Goal: Task Accomplishment & Management: Complete application form

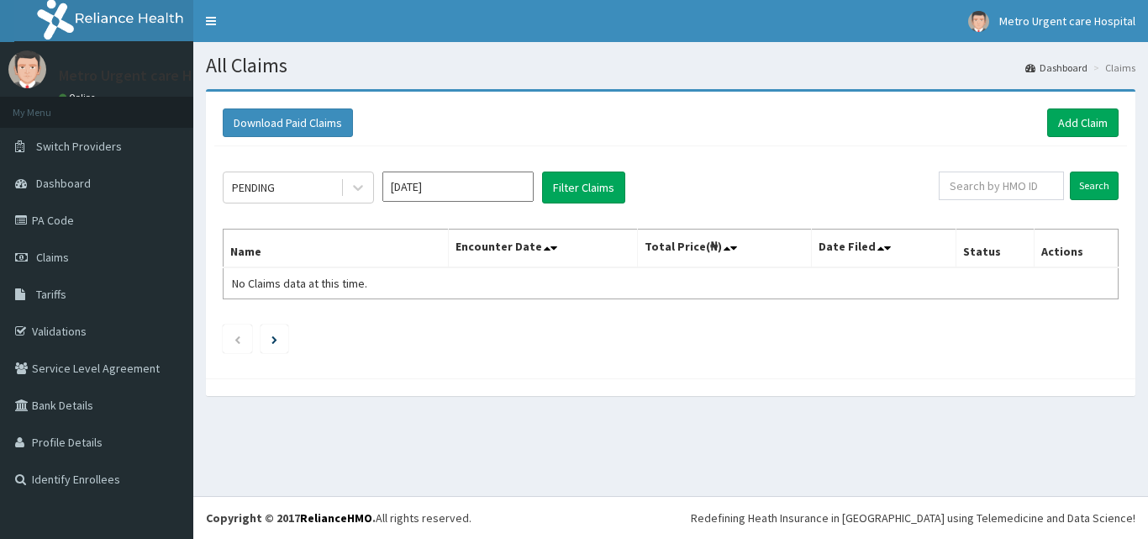
click at [66, 267] on link "Claims" at bounding box center [96, 257] width 193 height 37
click at [1080, 113] on link "Add Claim" at bounding box center [1082, 122] width 71 height 29
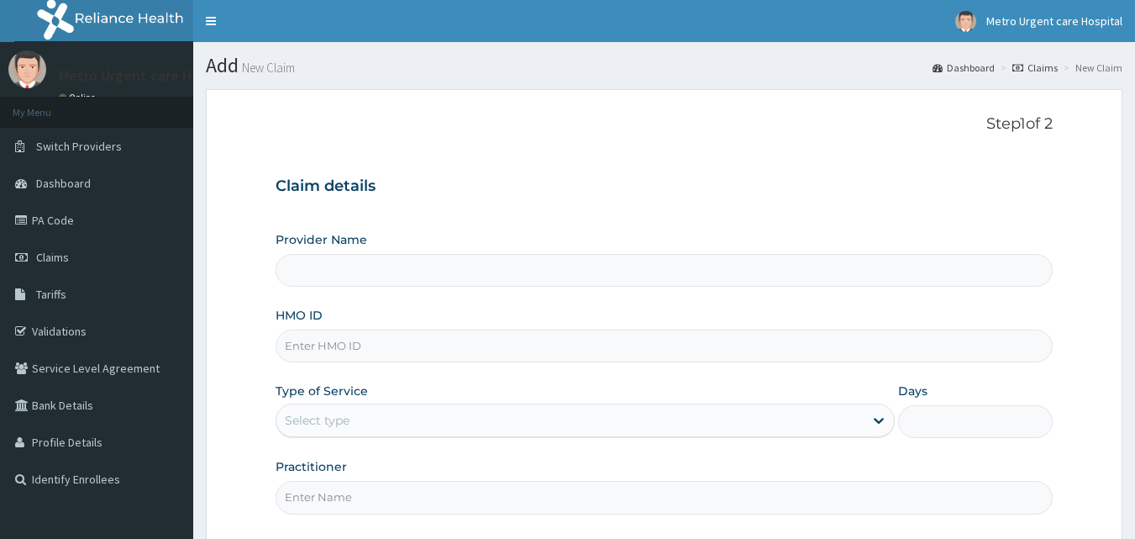
type input "[GEOGRAPHIC_DATA]"
click at [328, 349] on input "HMO ID" at bounding box center [665, 345] width 778 height 33
paste input "CPD/10109/A"
type input "CPD/10109/A"
click at [319, 413] on div "Select type" at bounding box center [317, 420] width 65 height 17
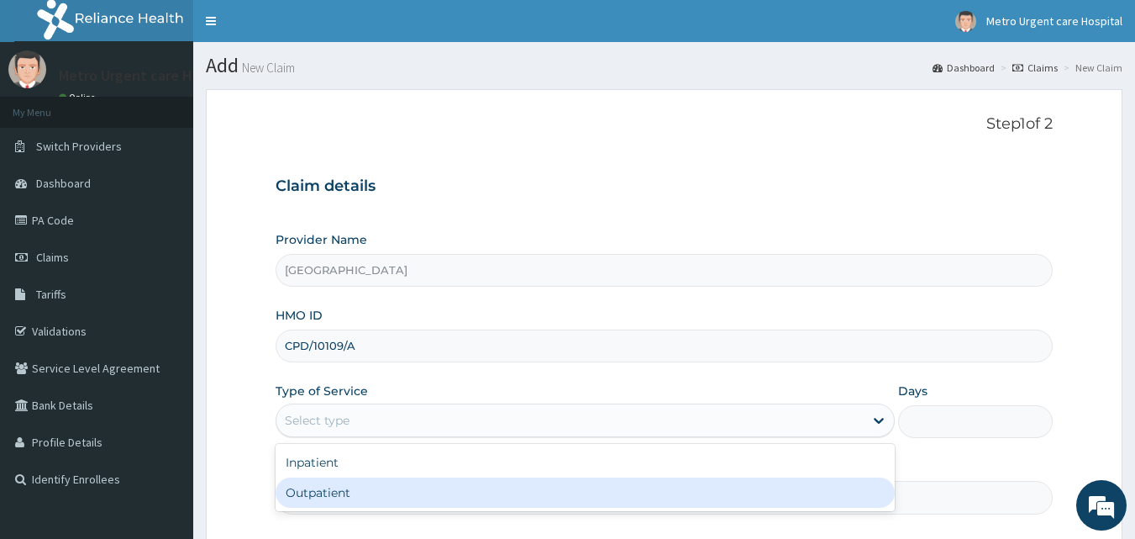
click at [304, 485] on div "Outpatient" at bounding box center [585, 492] width 619 height 30
type input "1"
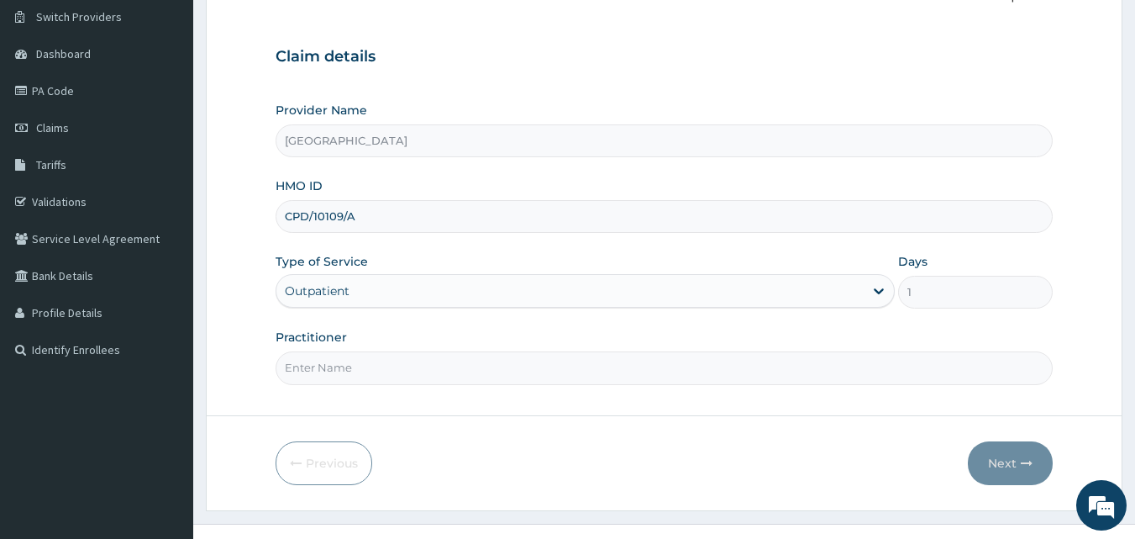
scroll to position [133, 0]
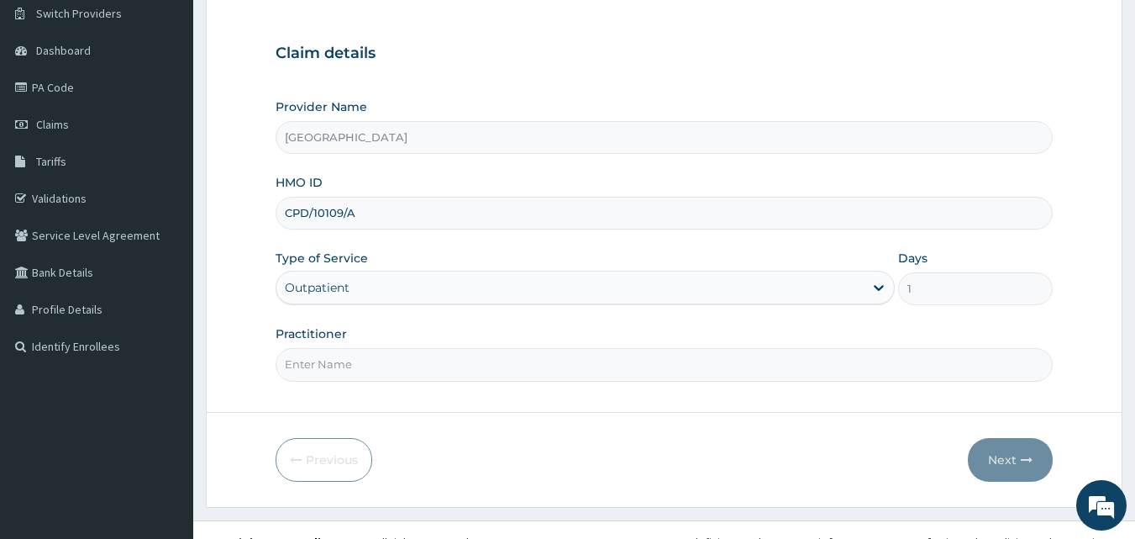
click at [419, 355] on input "Practitioner" at bounding box center [665, 364] width 778 height 33
type input "[PERSON_NAME]"
click at [1023, 462] on icon "button" at bounding box center [1027, 460] width 12 height 12
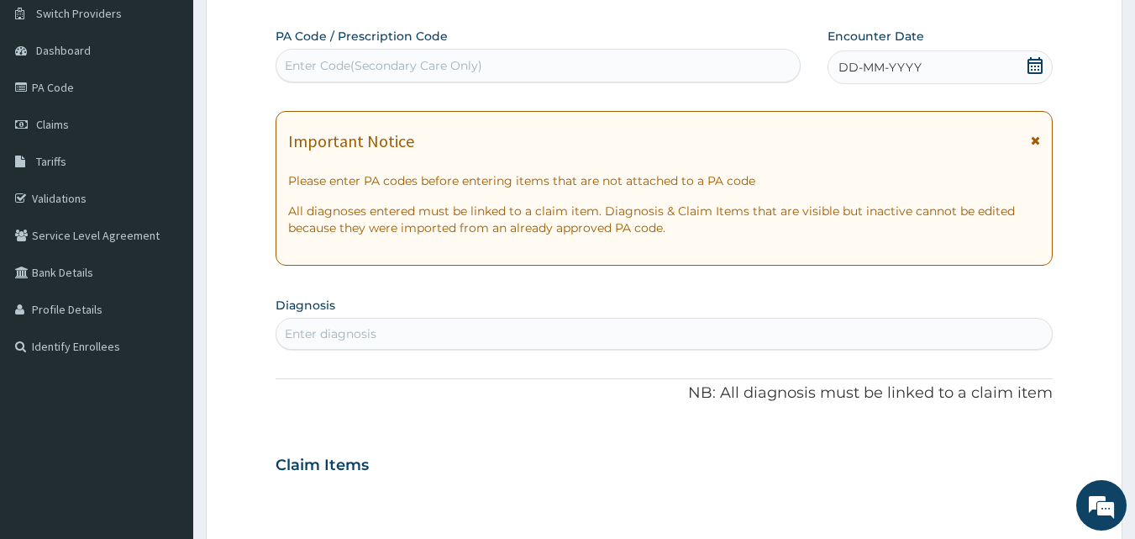
click at [1043, 59] on icon at bounding box center [1035, 65] width 17 height 17
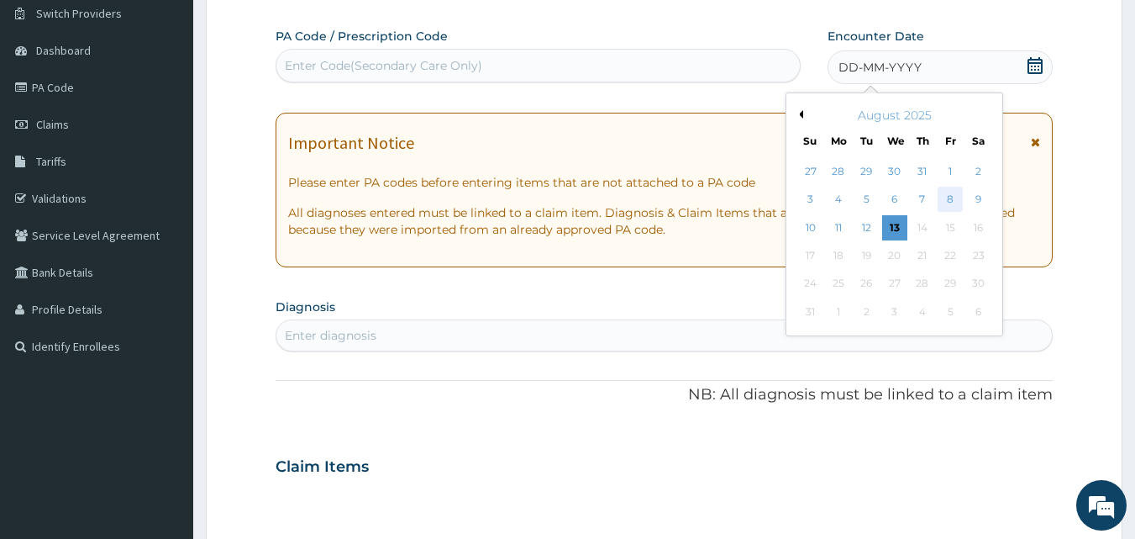
click at [951, 198] on div "8" at bounding box center [950, 199] width 25 height 25
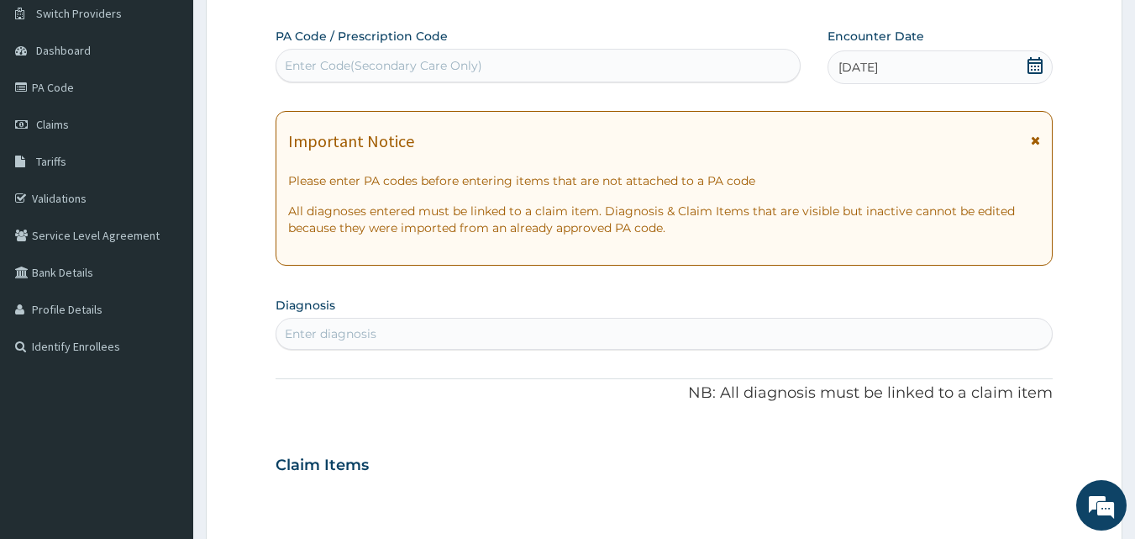
click at [1040, 140] on icon at bounding box center [1035, 140] width 9 height 12
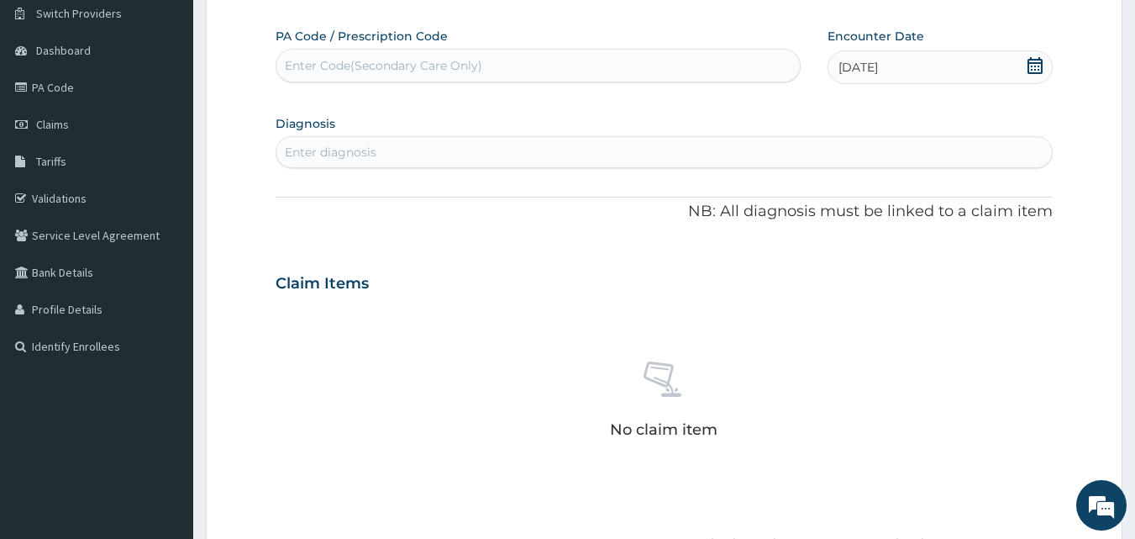
click at [929, 147] on div "Enter diagnosis" at bounding box center [664, 152] width 777 height 27
click at [347, 148] on div "Enter diagnosis" at bounding box center [331, 152] width 92 height 17
type input "pharyngi"
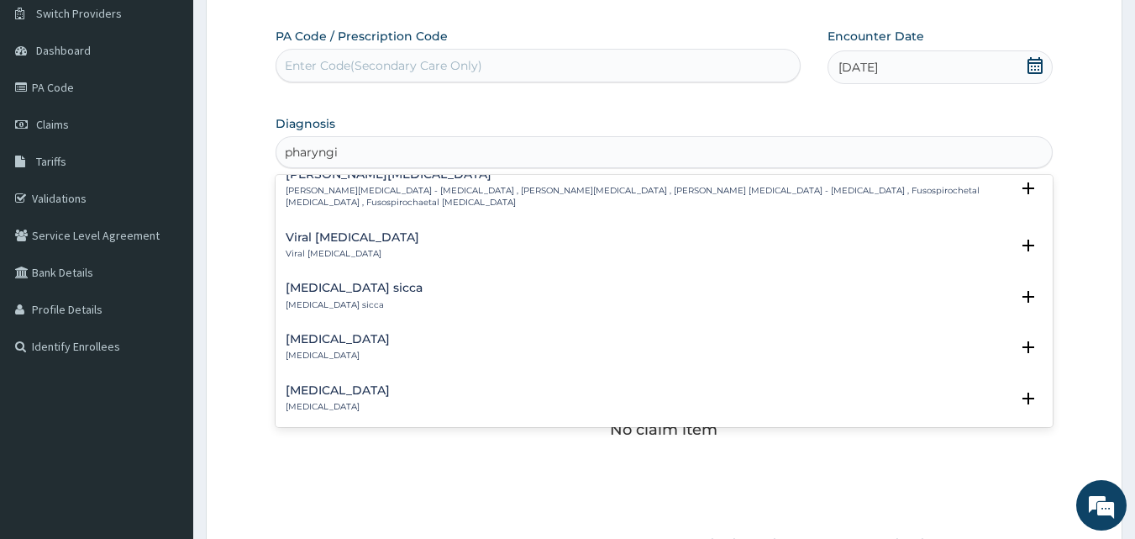
scroll to position [209, 0]
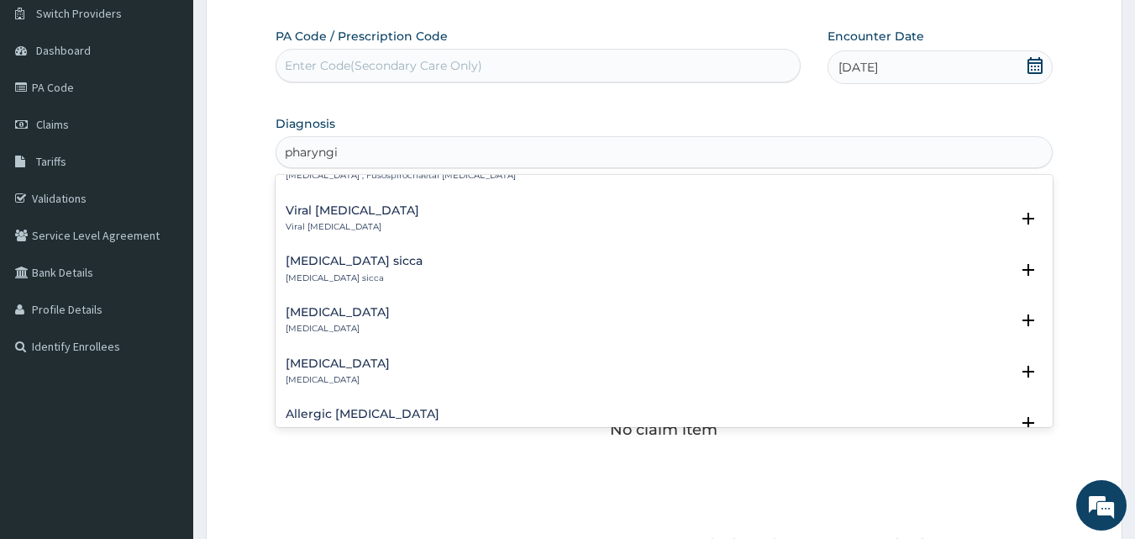
click at [405, 306] on div "Acute pharyngitis Acute pharyngitis" at bounding box center [665, 320] width 758 height 29
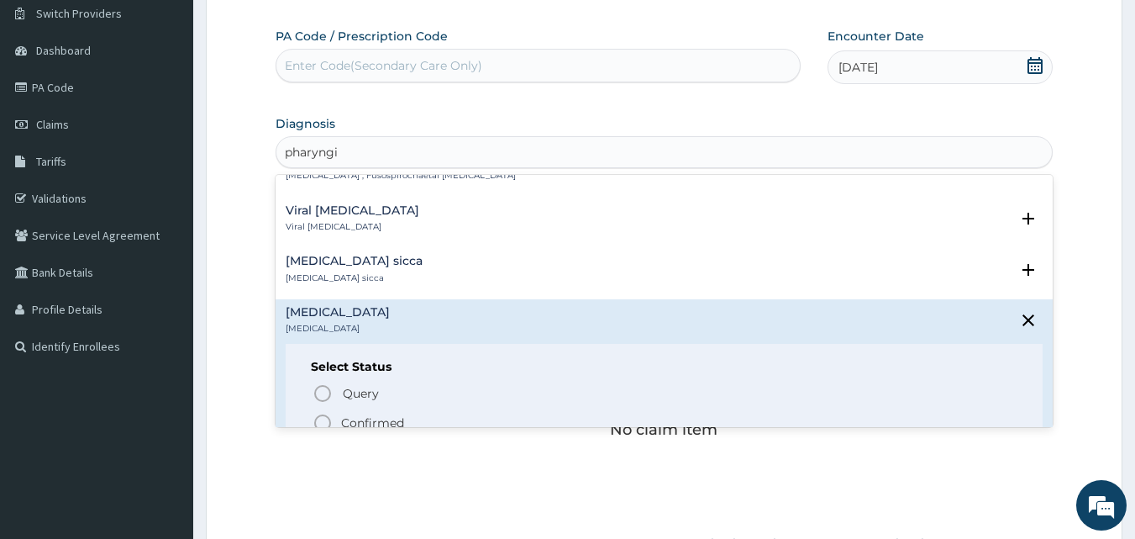
click at [325, 413] on icon "status option filled" at bounding box center [323, 423] width 20 height 20
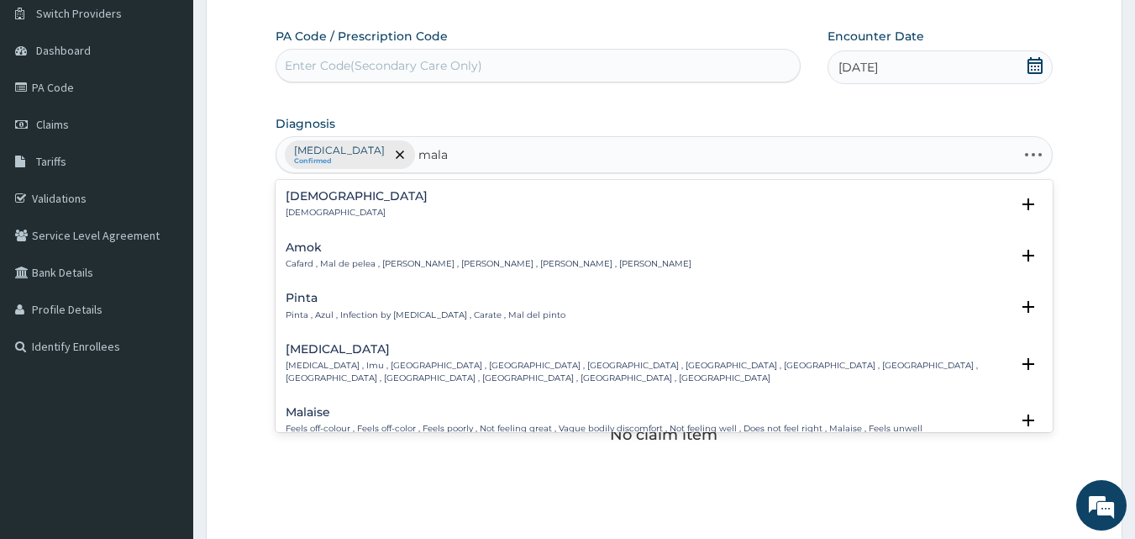
type input "malar"
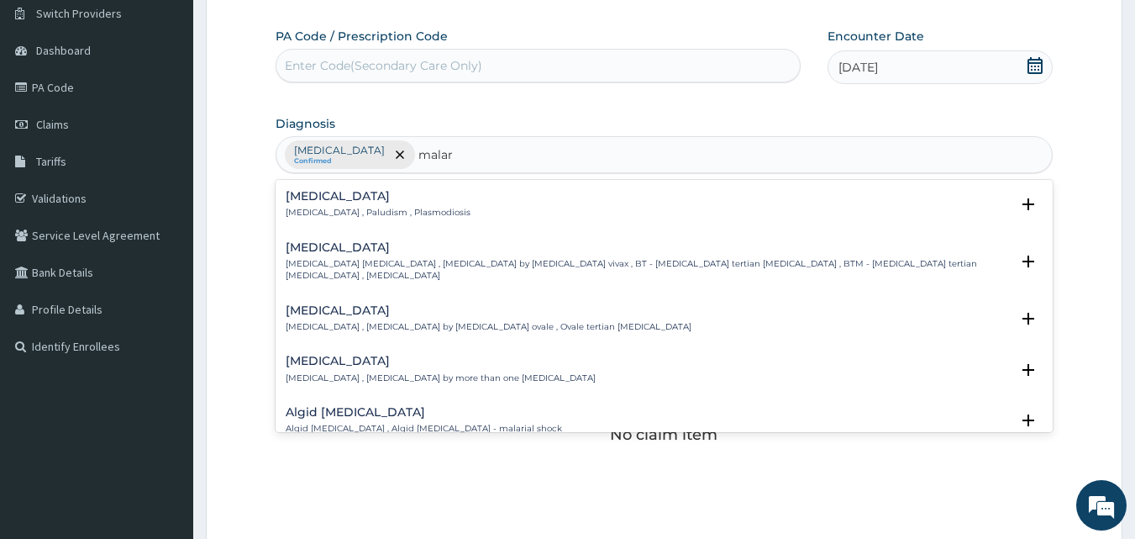
click at [310, 192] on h4 "Malaria" at bounding box center [378, 196] width 185 height 13
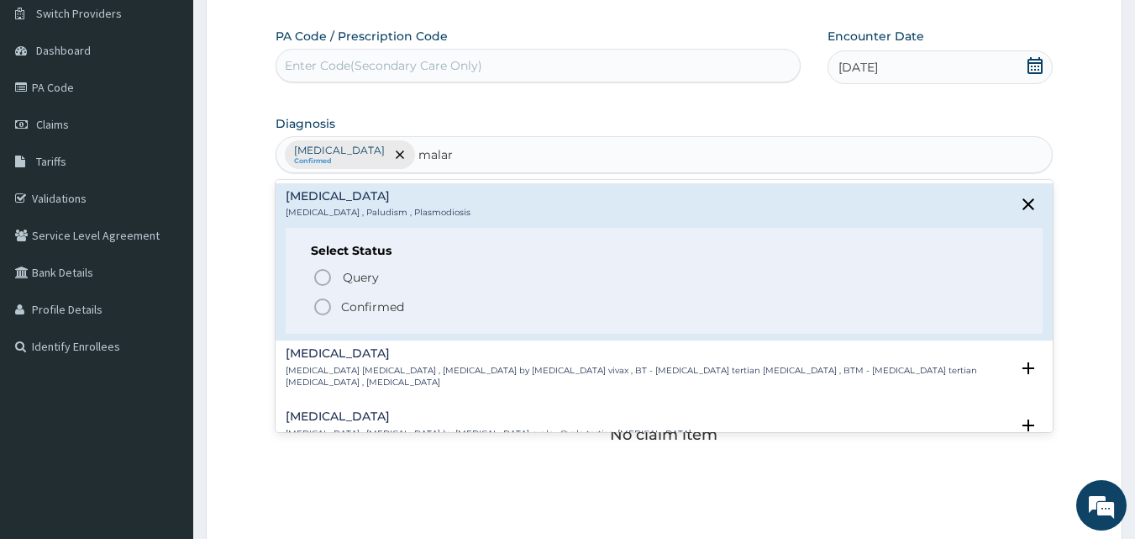
click at [326, 308] on icon "status option filled" at bounding box center [323, 307] width 20 height 20
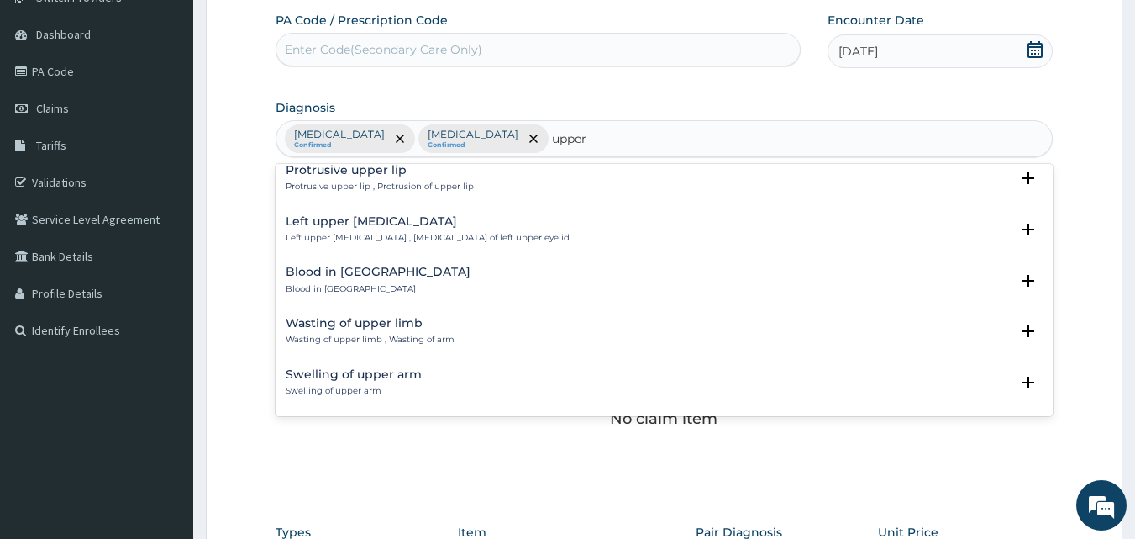
scroll to position [2304, 0]
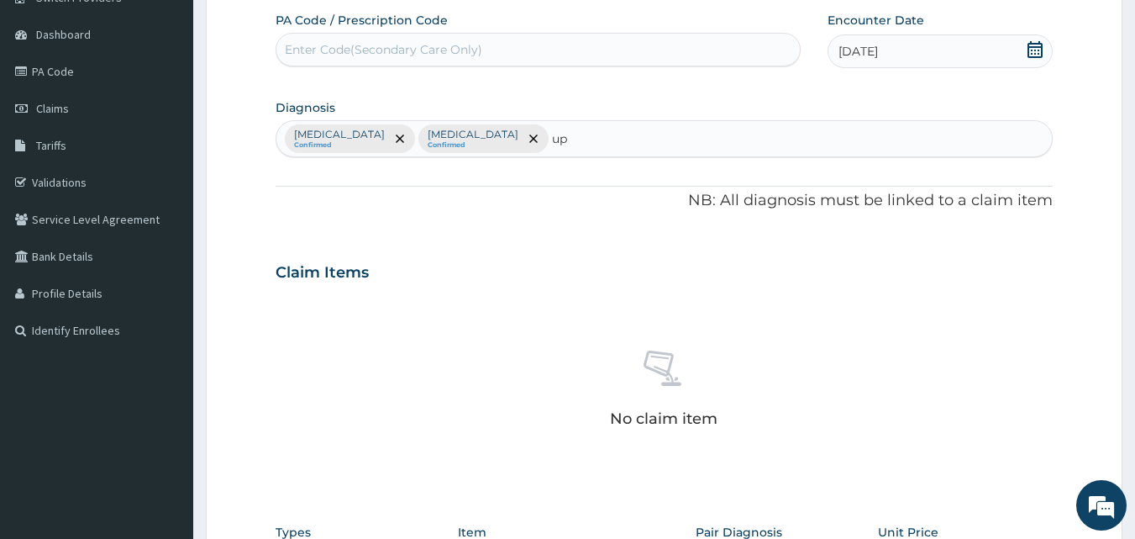
type input "u"
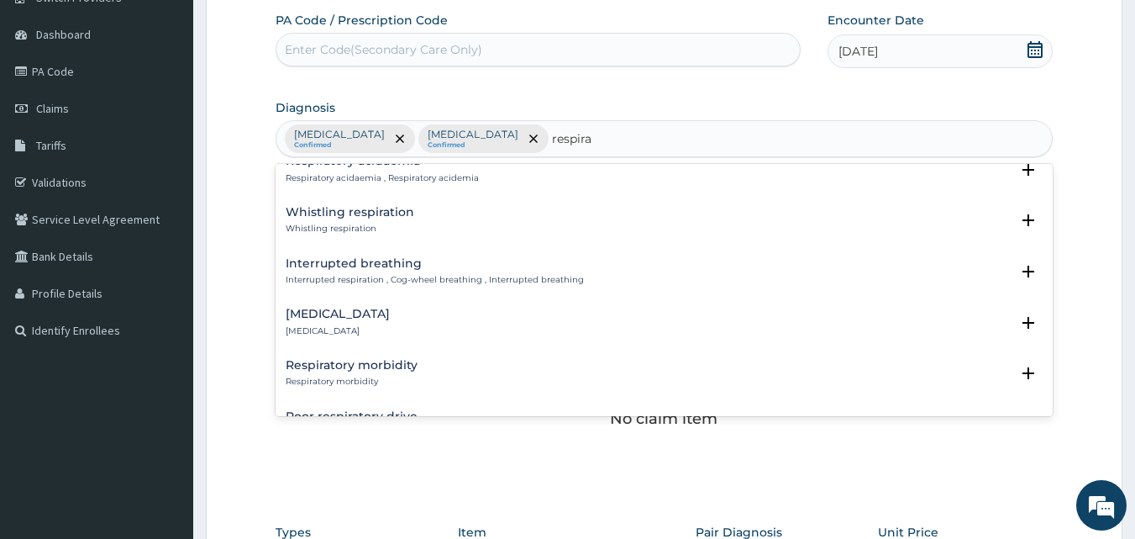
scroll to position [2340, 0]
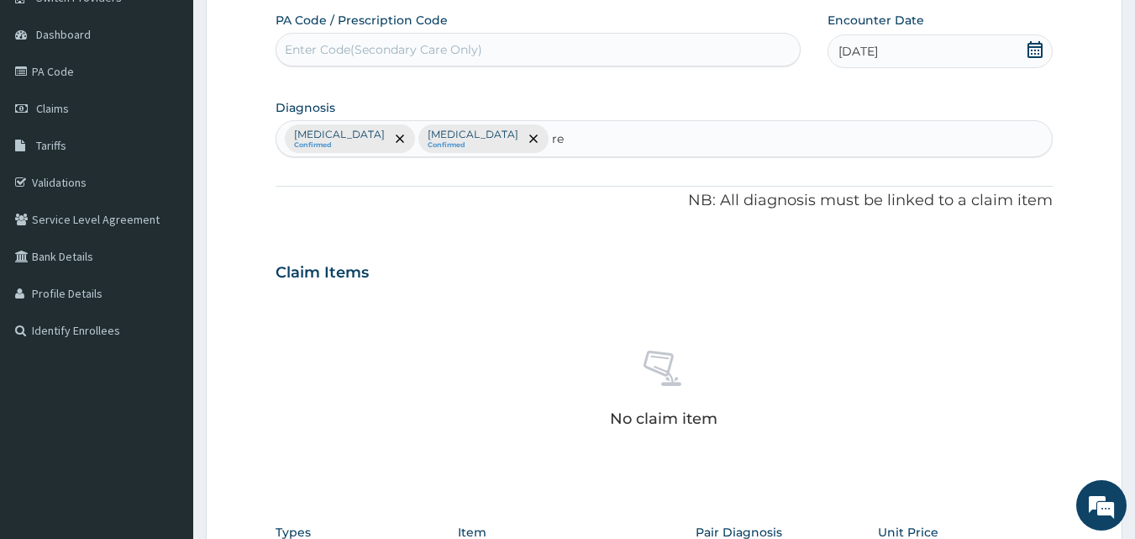
type input "r"
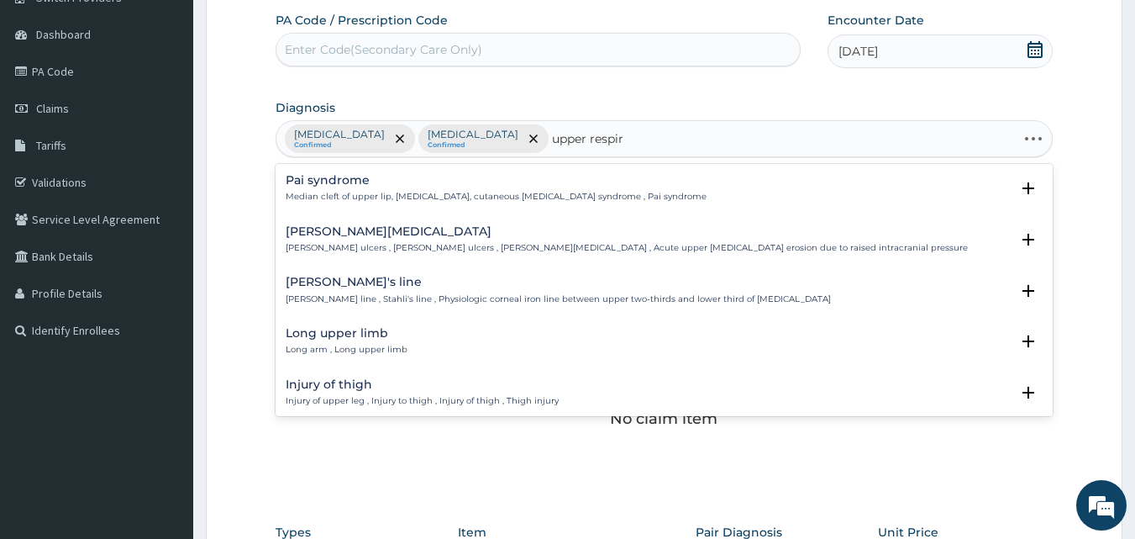
type input "upper respira"
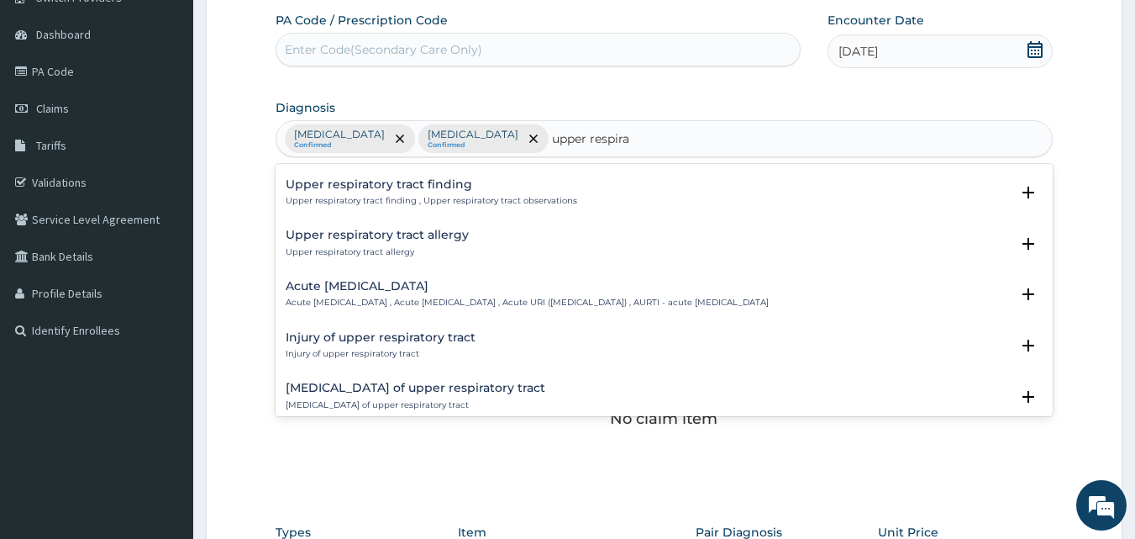
scroll to position [54, 0]
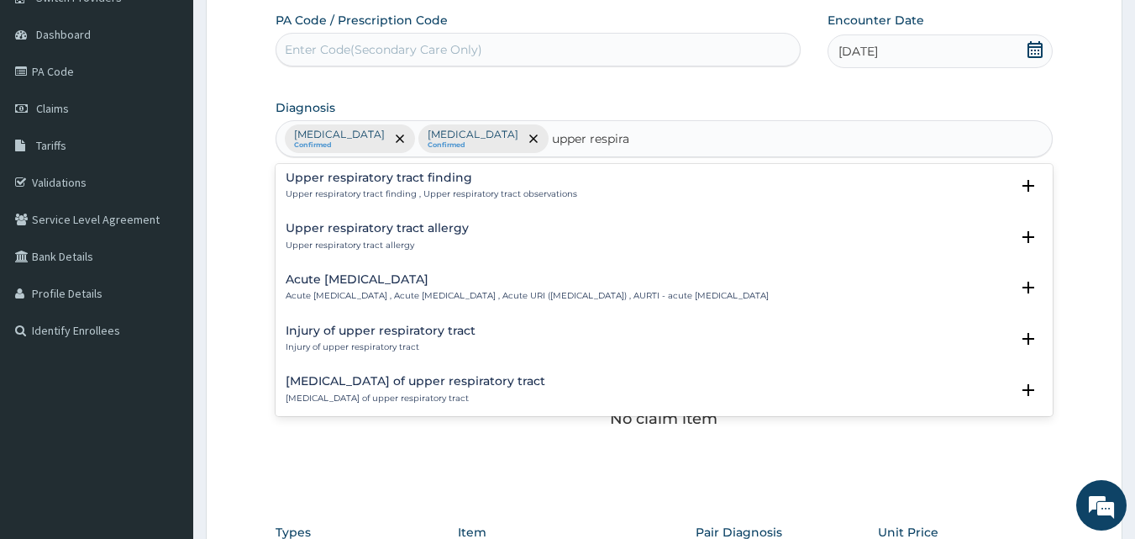
click at [447, 284] on h4 "Acute upper respiratory infection" at bounding box center [527, 279] width 483 height 13
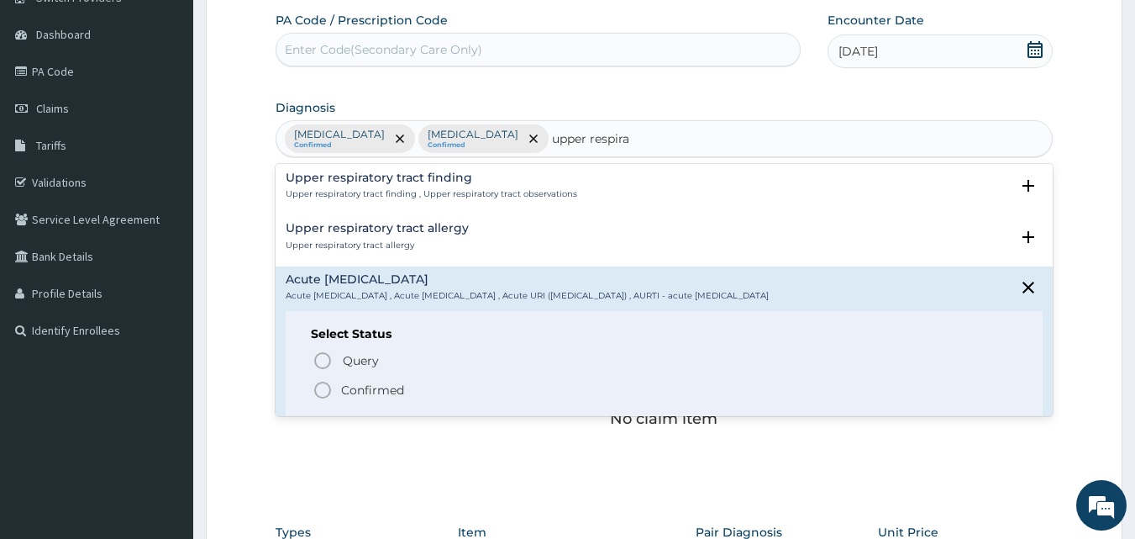
click at [324, 387] on icon "status option filled" at bounding box center [323, 390] width 20 height 20
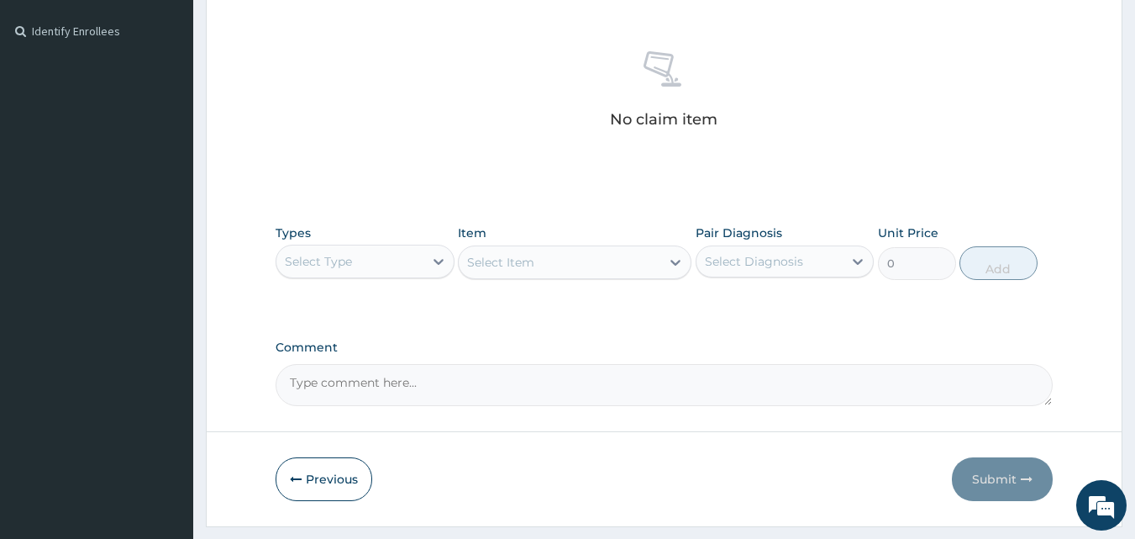
scroll to position [445, 0]
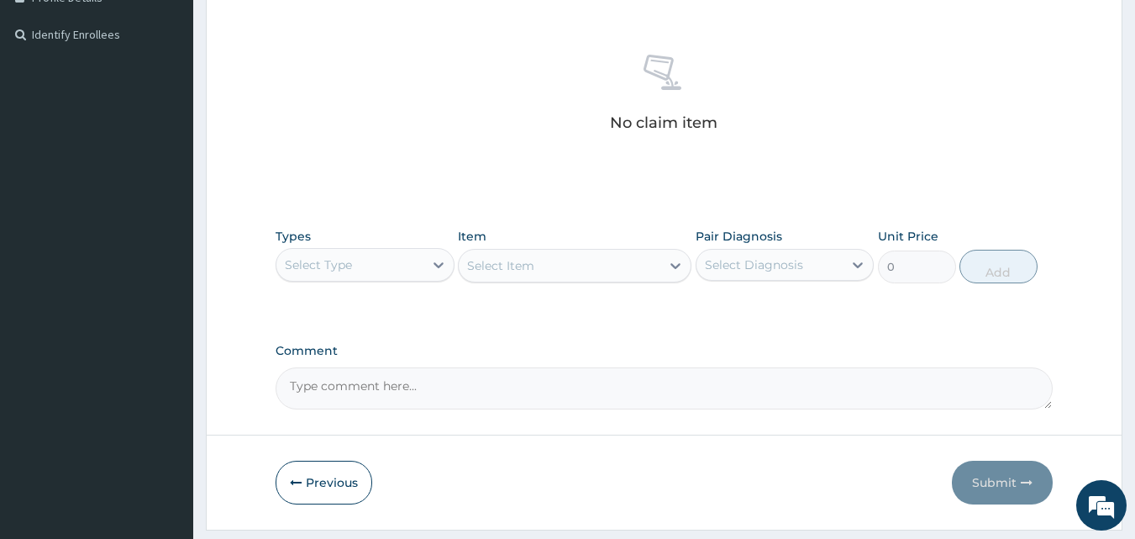
click at [383, 276] on div "Select Type" at bounding box center [349, 264] width 147 height 27
click at [428, 264] on div at bounding box center [439, 265] width 30 height 30
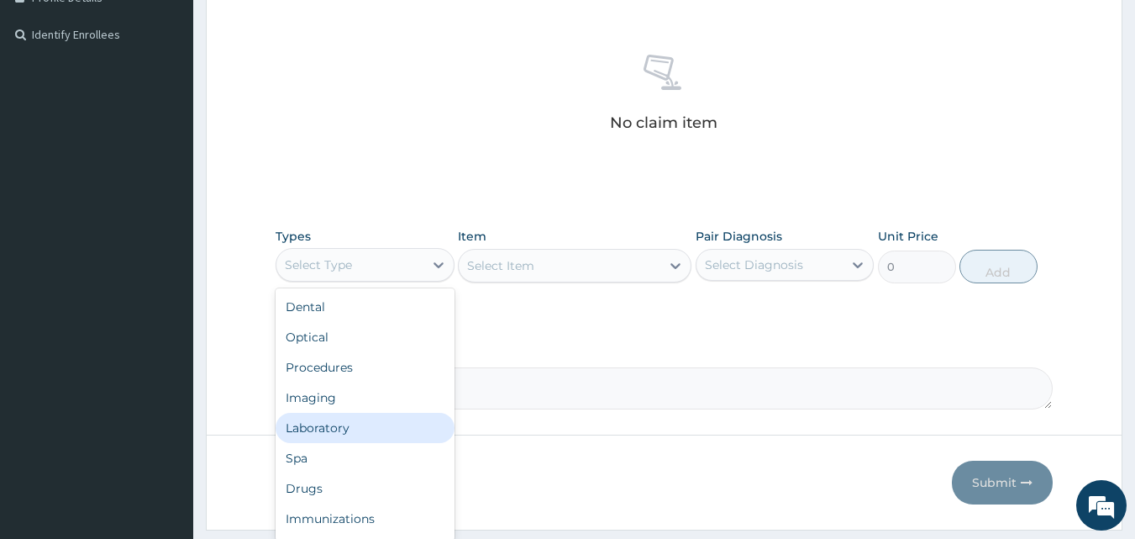
click at [365, 429] on div "Laboratory" at bounding box center [365, 428] width 179 height 30
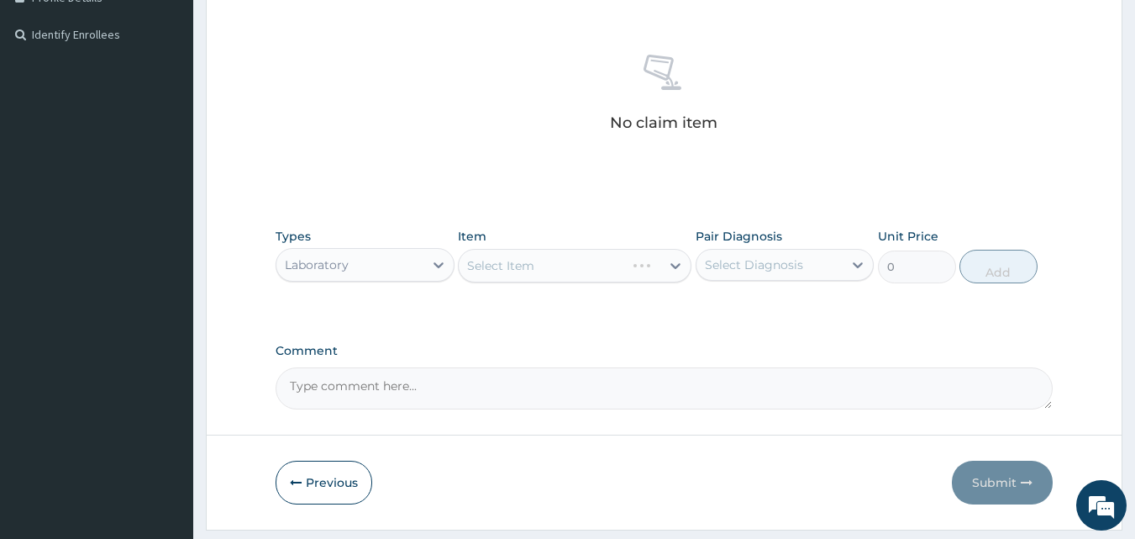
click at [609, 266] on div "Select Item" at bounding box center [575, 266] width 234 height 34
click at [609, 266] on div "Select Item" at bounding box center [560, 265] width 202 height 27
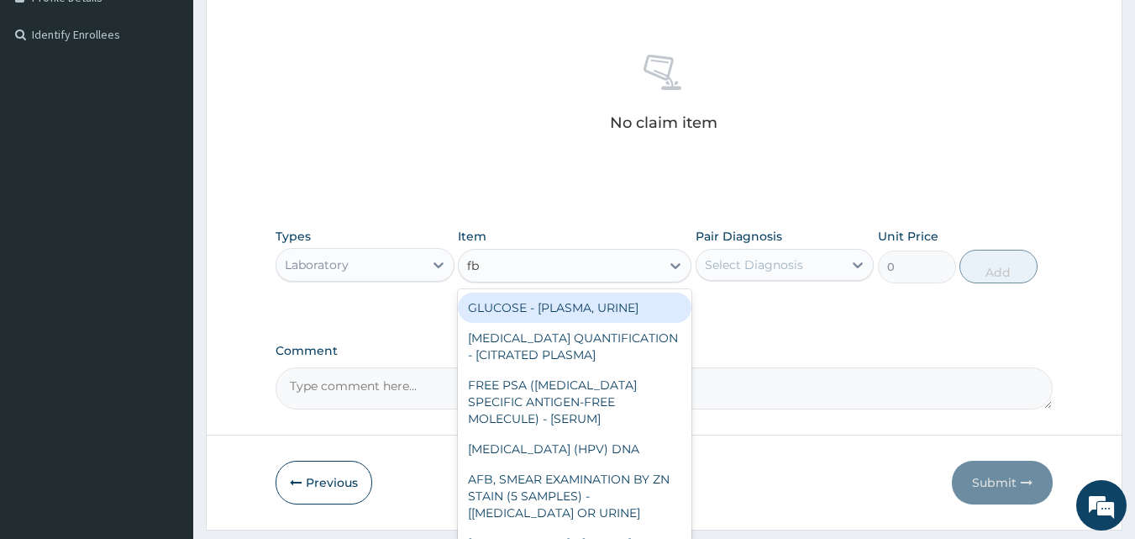
type input "fbc"
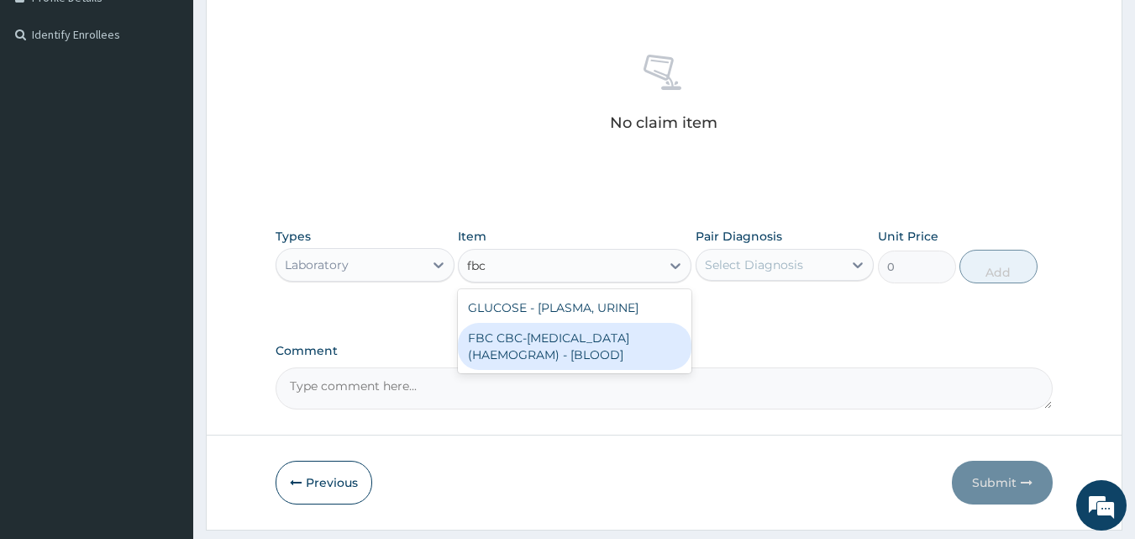
click at [580, 336] on div "FBC CBC-COMPLETE BLOOD COUNT (HAEMOGRAM) - [BLOOD]" at bounding box center [575, 346] width 234 height 47
type input "6000"
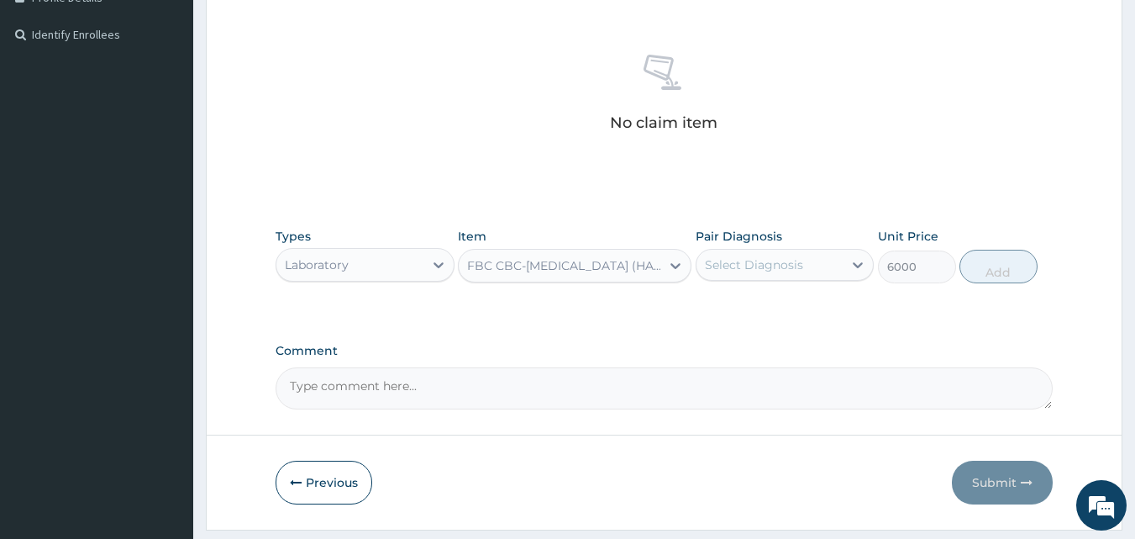
click at [725, 270] on div "Select Diagnosis" at bounding box center [754, 264] width 98 height 17
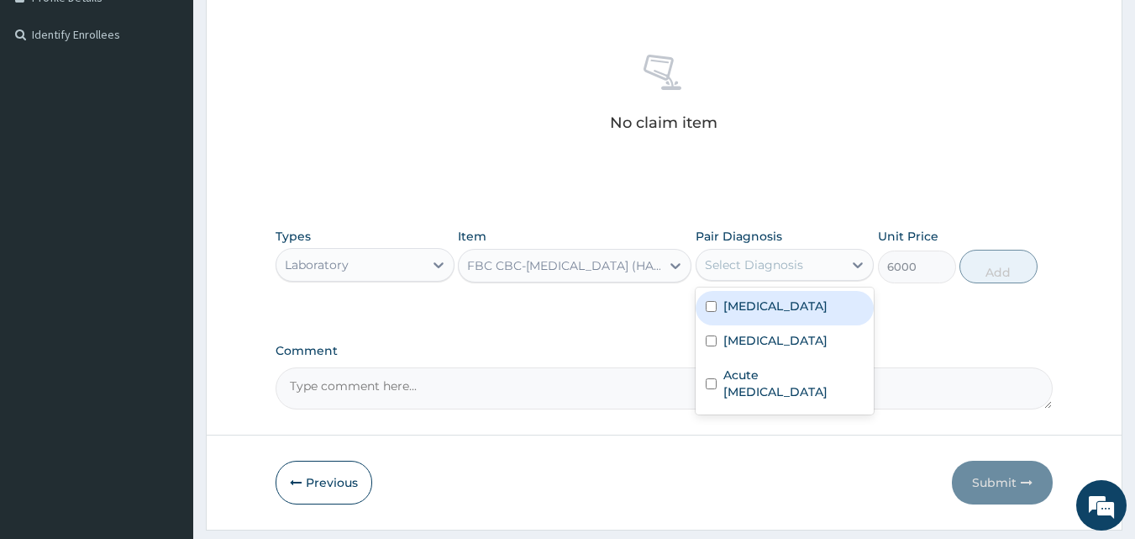
click at [712, 300] on div "Acute pharyngitis" at bounding box center [785, 308] width 179 height 34
checkbox input "true"
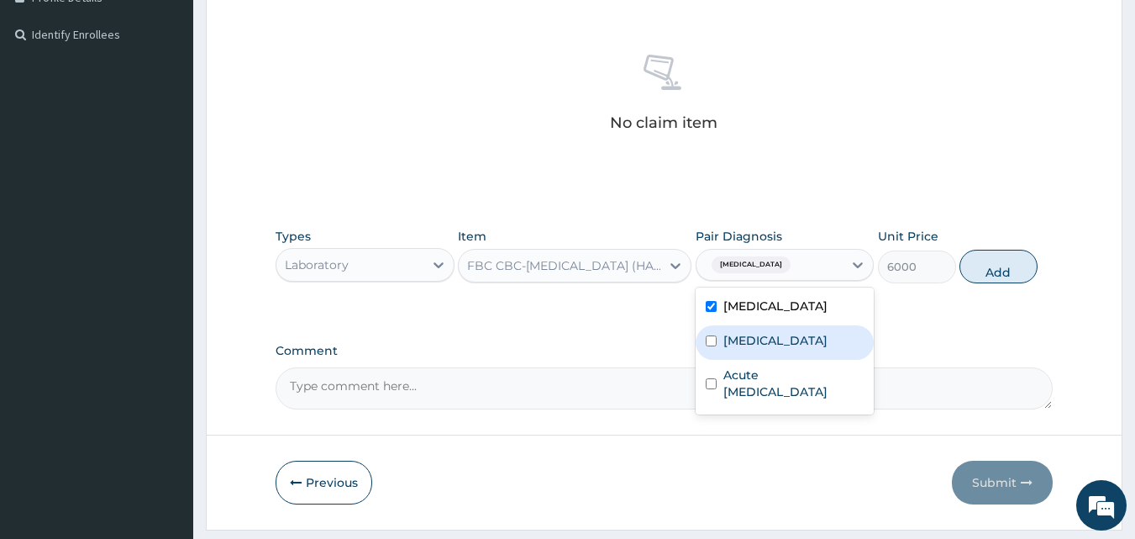
click at [714, 345] on input "checkbox" at bounding box center [711, 340] width 11 height 11
checkbox input "true"
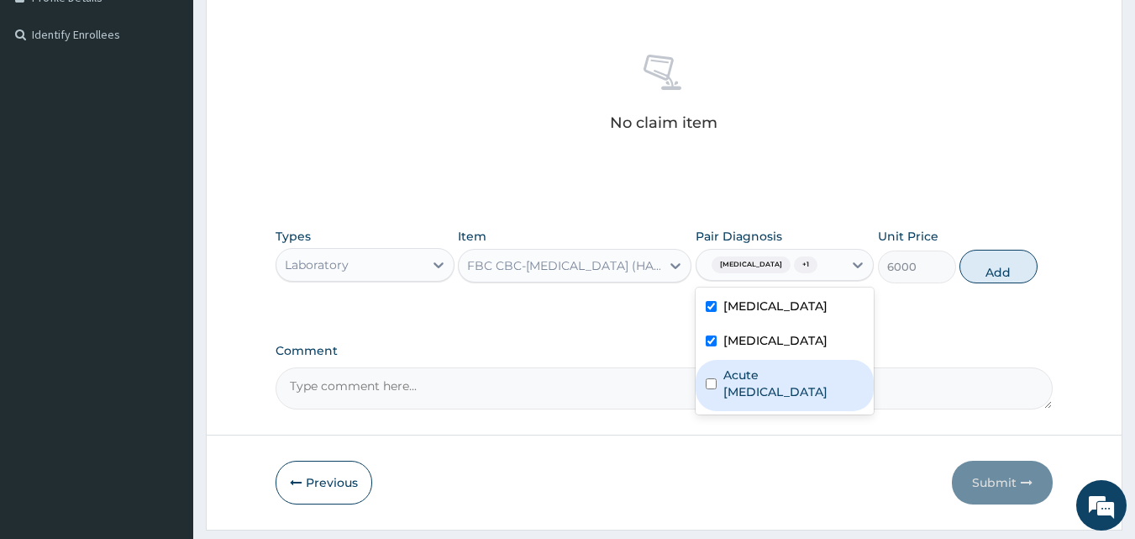
click at [713, 386] on input "checkbox" at bounding box center [711, 383] width 11 height 11
checkbox input "true"
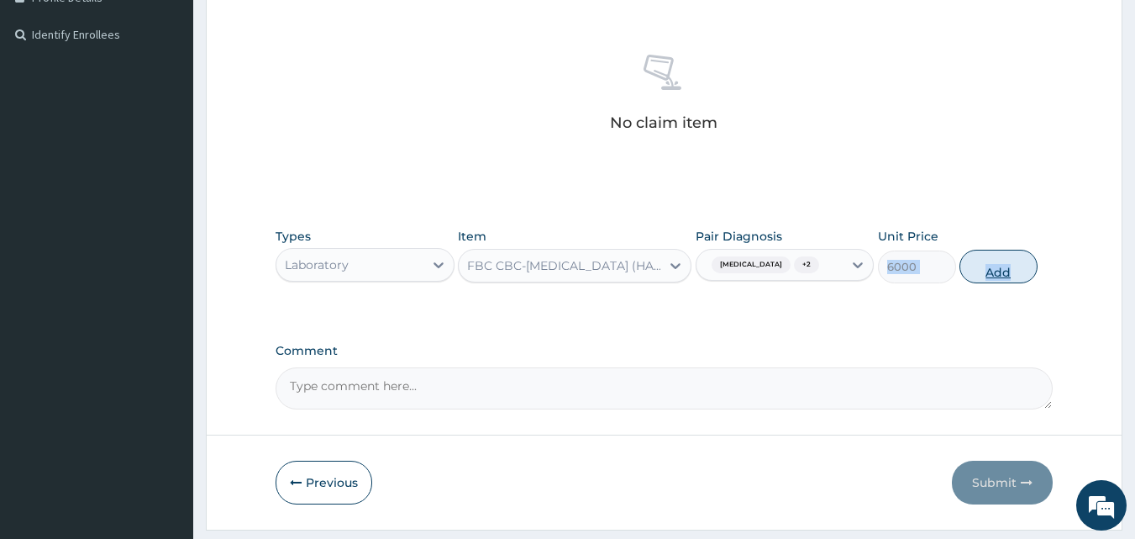
drag, startPoint x: 952, startPoint y: 313, endPoint x: 1014, endPoint y: 256, distance: 83.9
click at [1014, 344] on div "Types Laboratory Item FBC CBC-COMPLETE BLOOD COUNT (HAEMOGRAM) - [BLOOD] Pair D…" at bounding box center [665, 377] width 778 height 66
click at [1014, 256] on button "Add" at bounding box center [999, 267] width 78 height 34
type input "0"
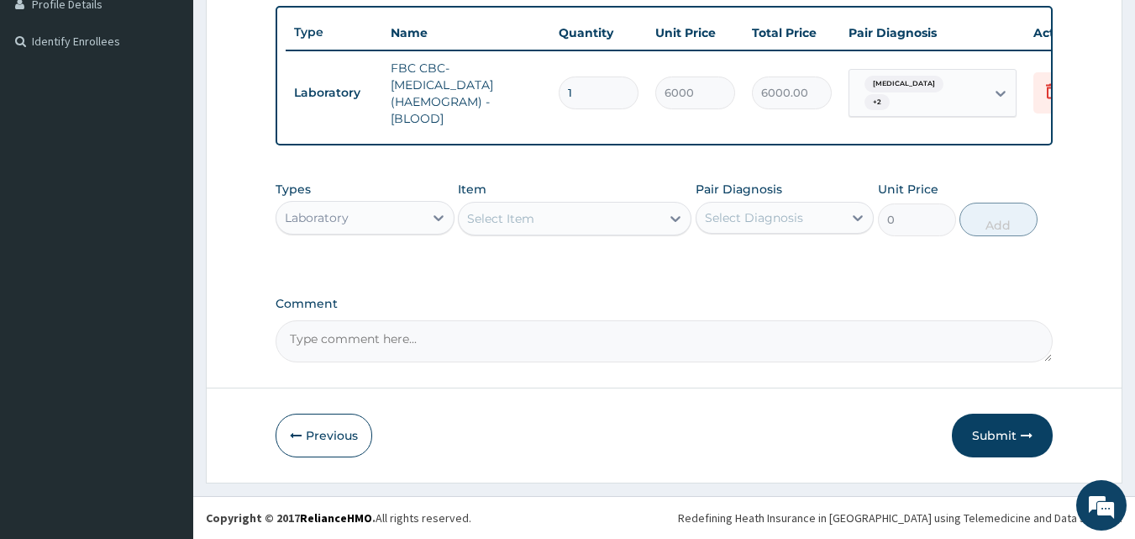
click at [519, 219] on div "Select Item" at bounding box center [500, 218] width 67 height 17
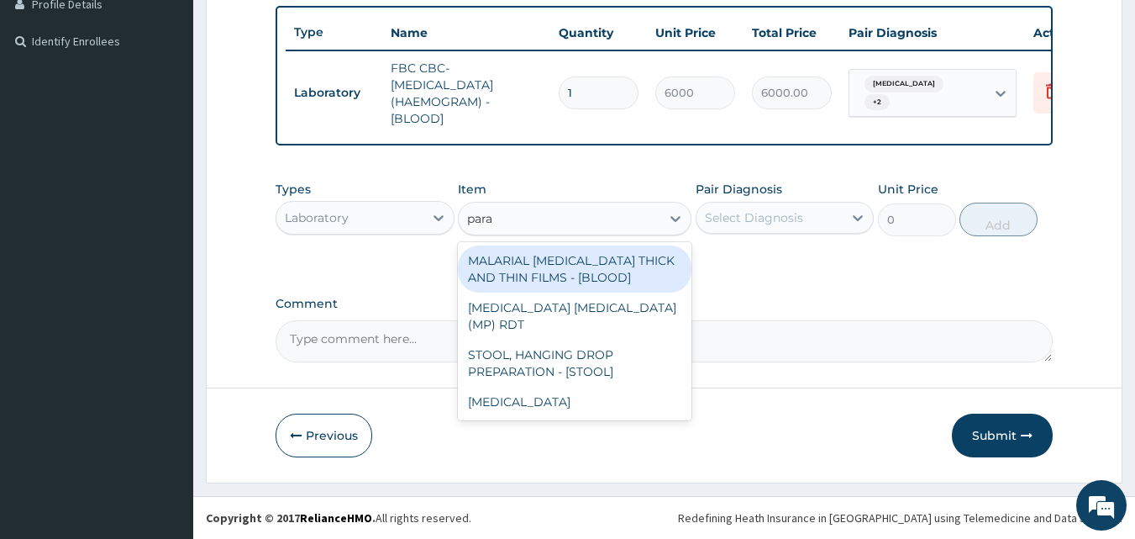
type input "paras"
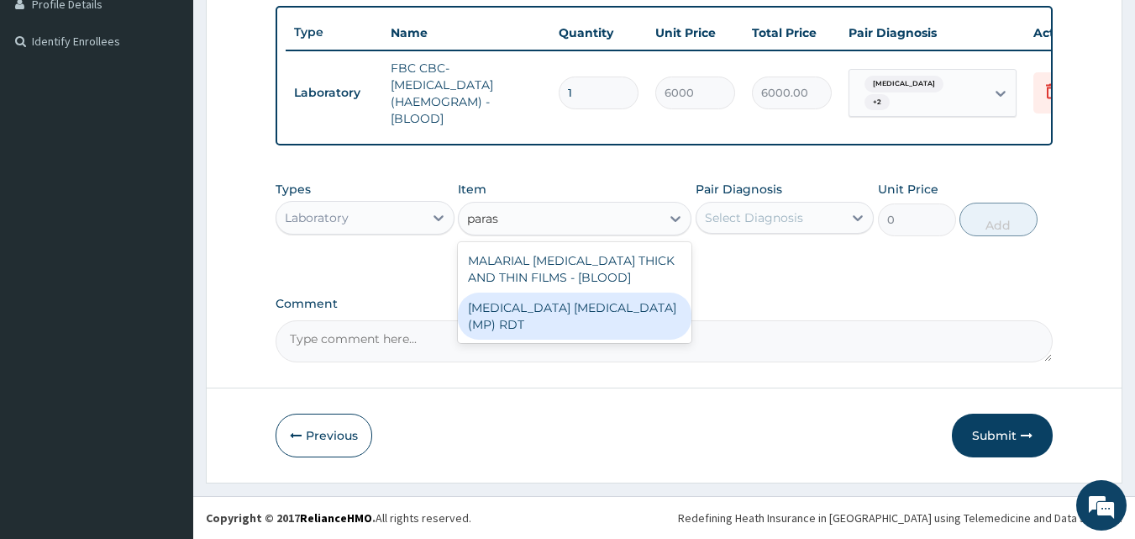
click at [542, 312] on div "MALARIA PARASITE (MP) RDT" at bounding box center [575, 315] width 234 height 47
type input "2400"
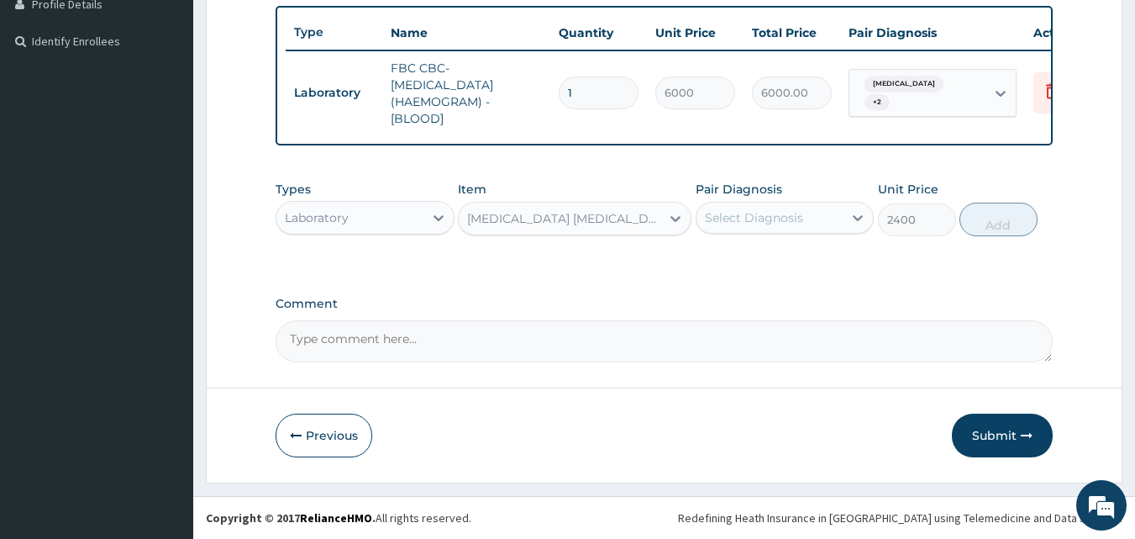
click at [737, 231] on div "Select Diagnosis" at bounding box center [770, 217] width 147 height 27
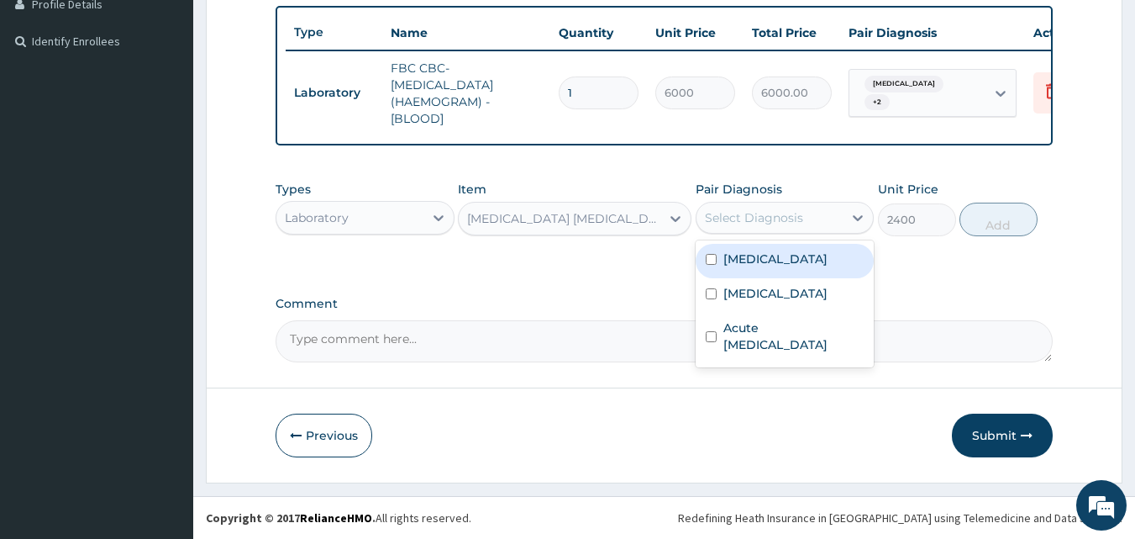
click at [738, 259] on label "Acute pharyngitis" at bounding box center [776, 258] width 104 height 17
checkbox input "true"
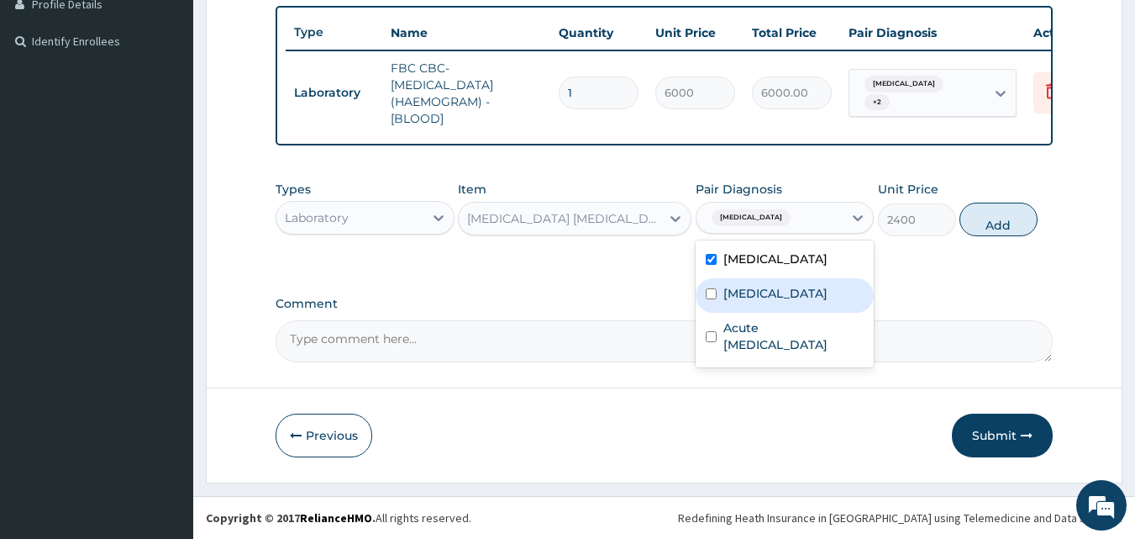
click at [735, 290] on label "Malaria" at bounding box center [776, 293] width 104 height 17
checkbox input "true"
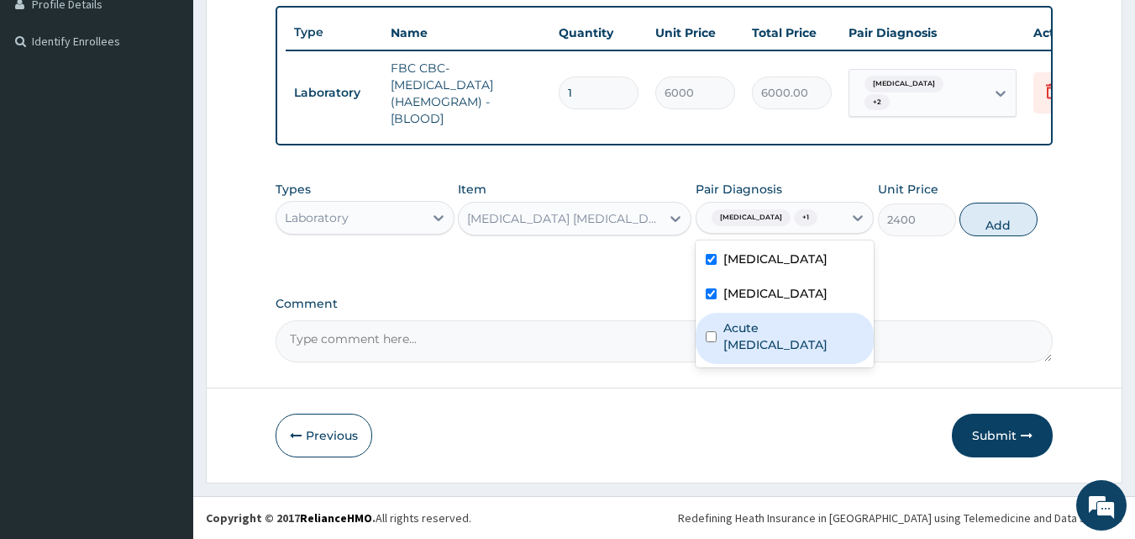
click at [730, 334] on label "Acute upper respiratory infection" at bounding box center [794, 336] width 141 height 34
checkbox input "true"
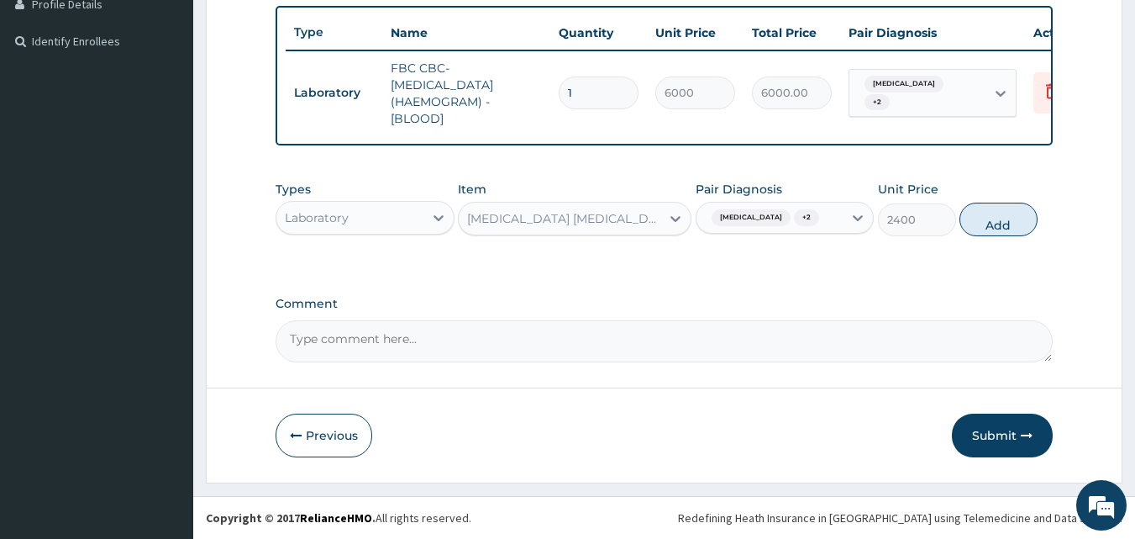
click at [904, 294] on div "PA Code / Prescription Code Enter Code(Secondary Care Only) Encounter Date 08-0…" at bounding box center [665, 43] width 778 height 640
click at [1003, 225] on button "Add" at bounding box center [999, 220] width 78 height 34
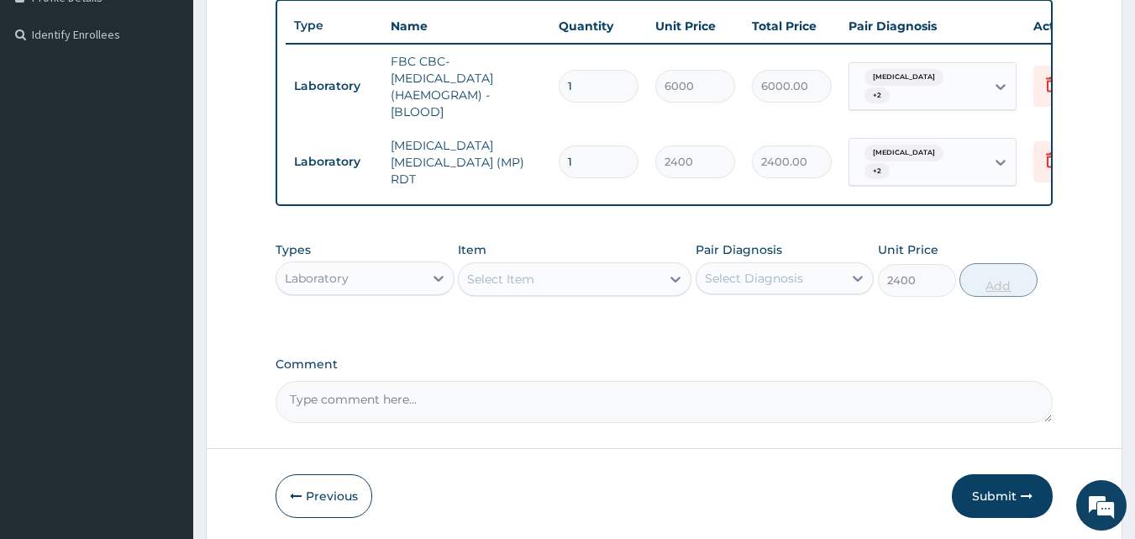
type input "0"
click at [427, 292] on div at bounding box center [439, 278] width 30 height 30
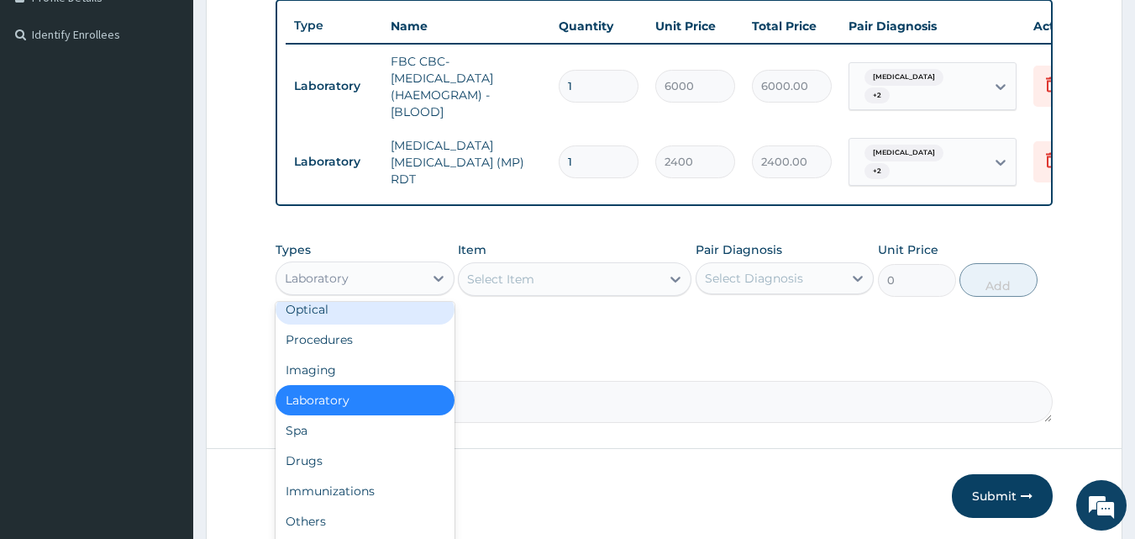
scroll to position [43, 0]
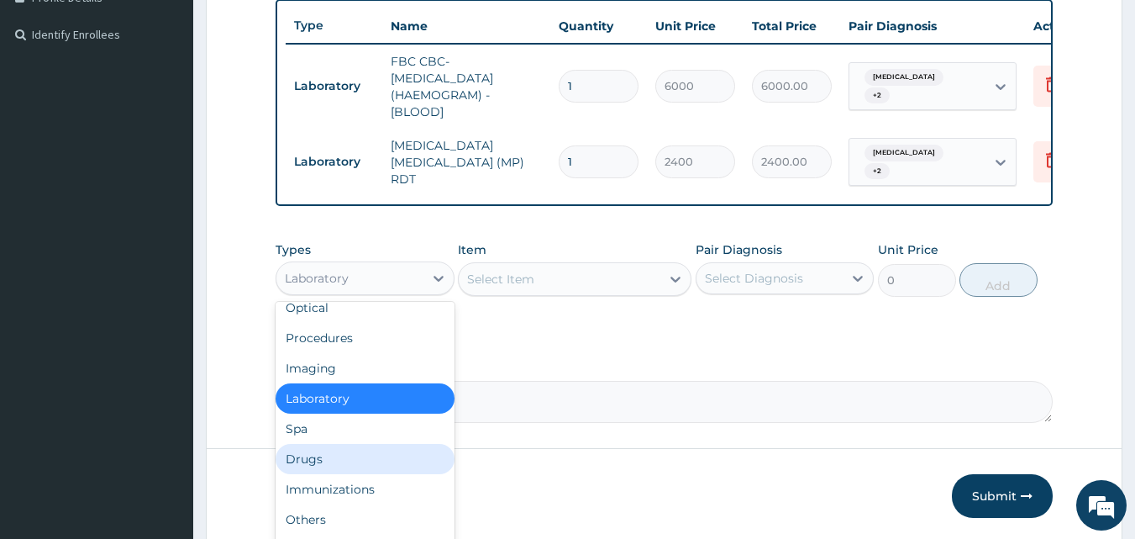
click at [347, 473] on div "Drugs" at bounding box center [365, 459] width 179 height 30
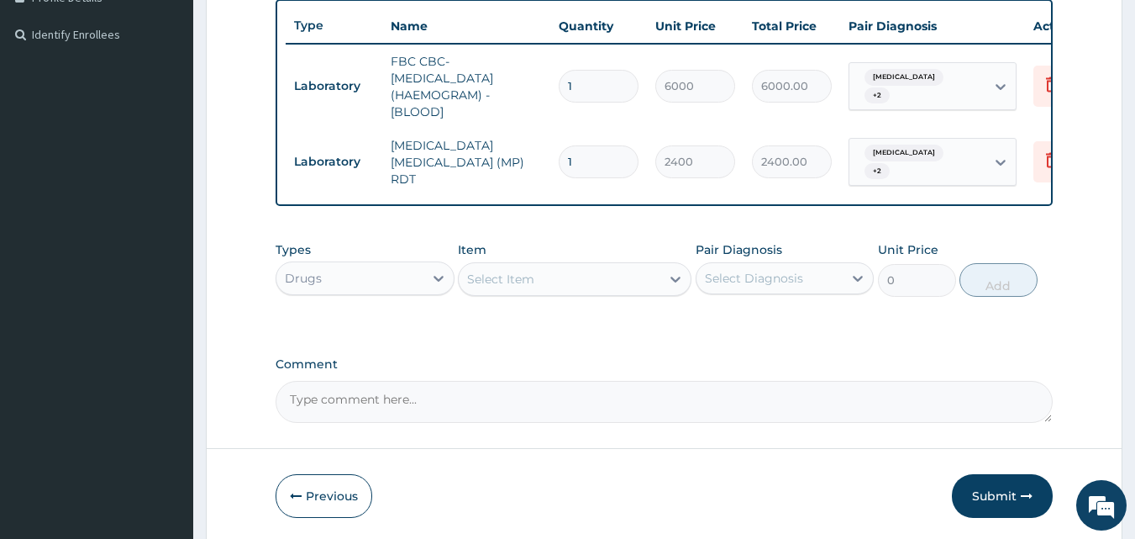
click at [542, 292] on div "Select Item" at bounding box center [560, 279] width 202 height 27
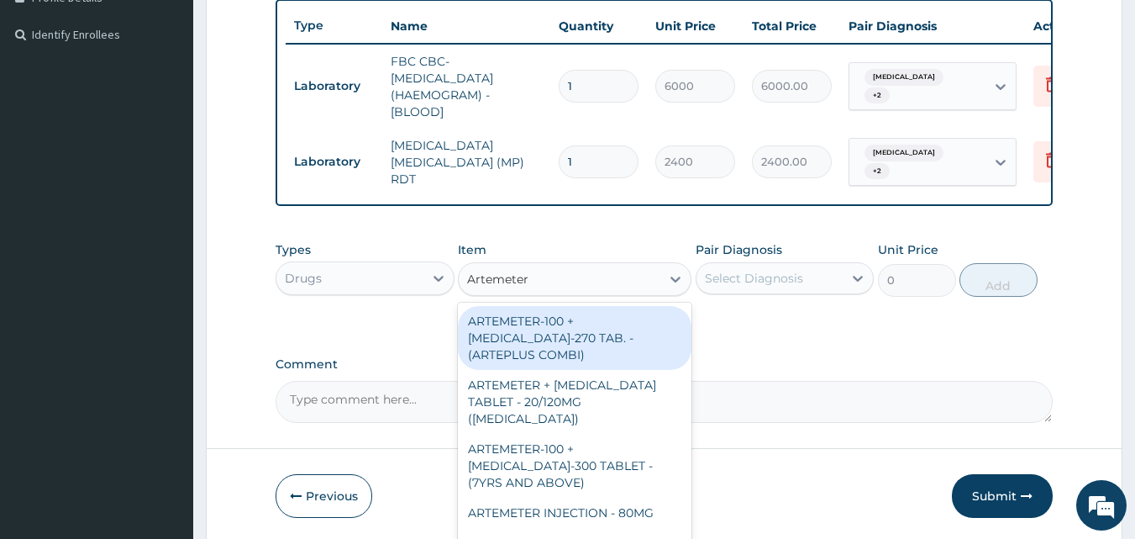
type input "Artemeter"
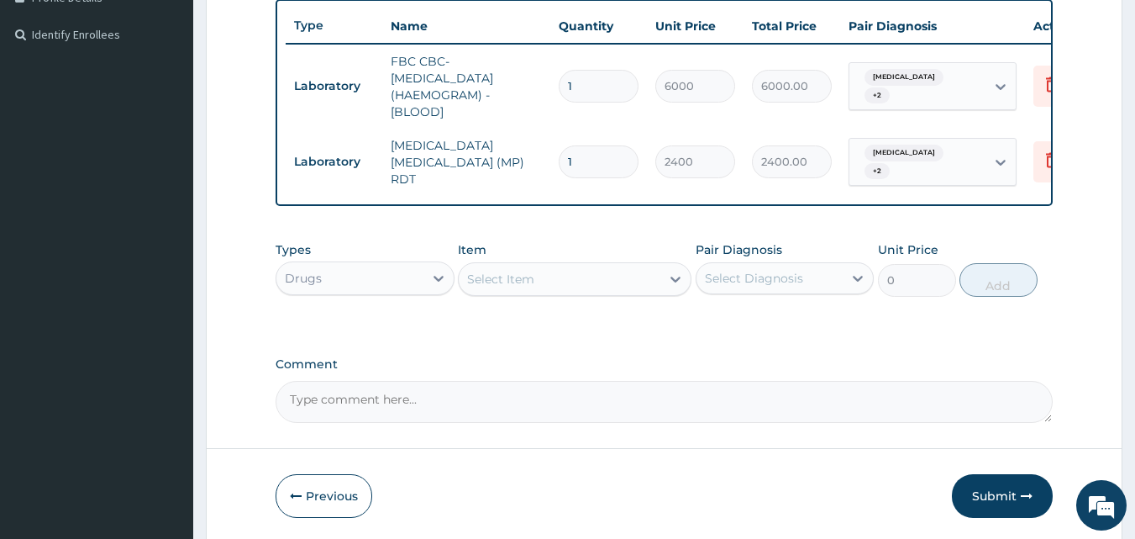
click at [517, 287] on div "Select Item" at bounding box center [500, 279] width 67 height 17
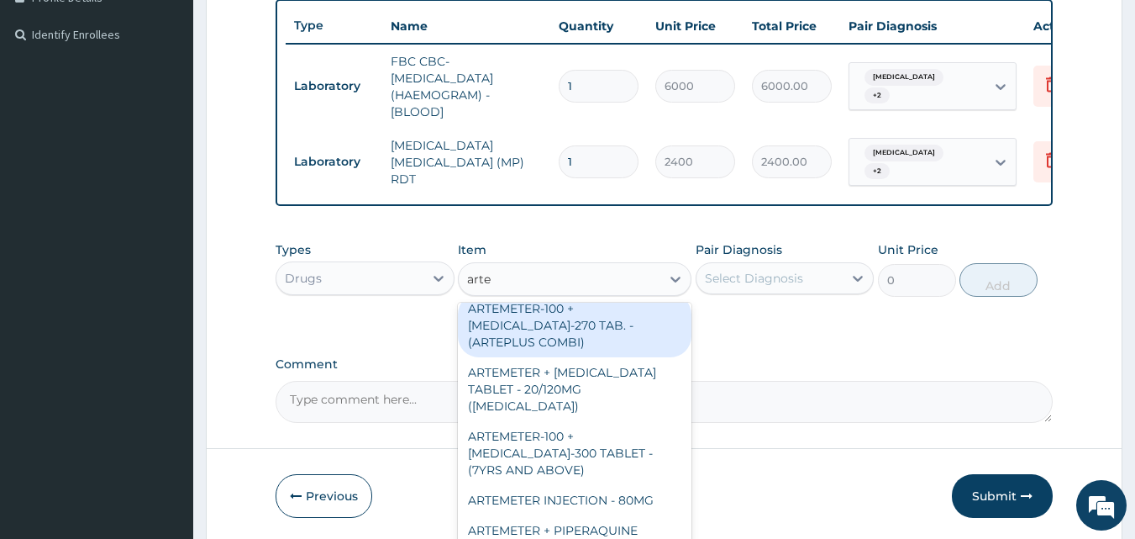
scroll to position [0, 0]
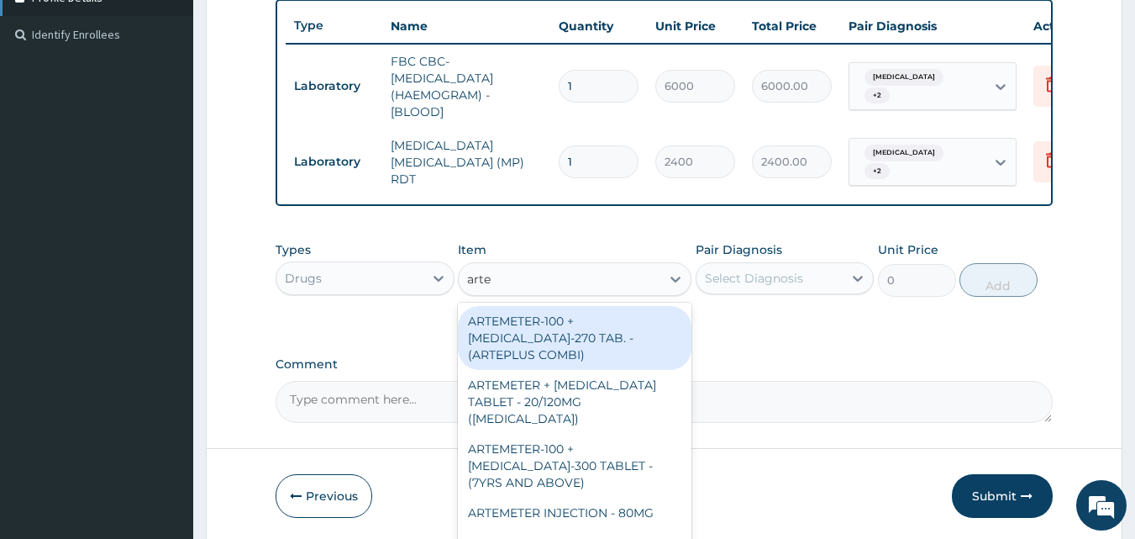
type input "arte"
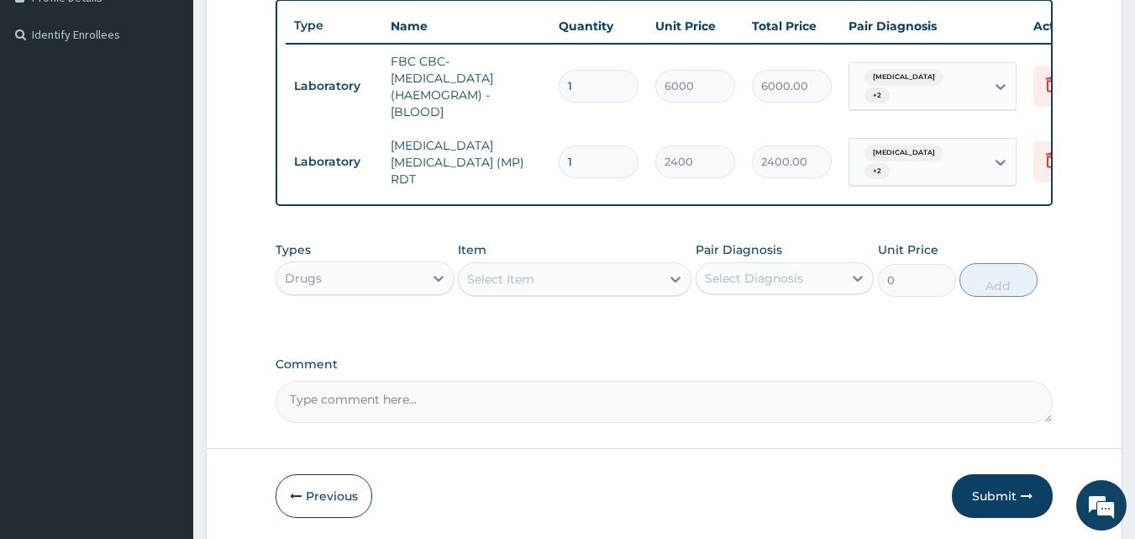
click at [600, 279] on div "Select Item" at bounding box center [560, 279] width 202 height 27
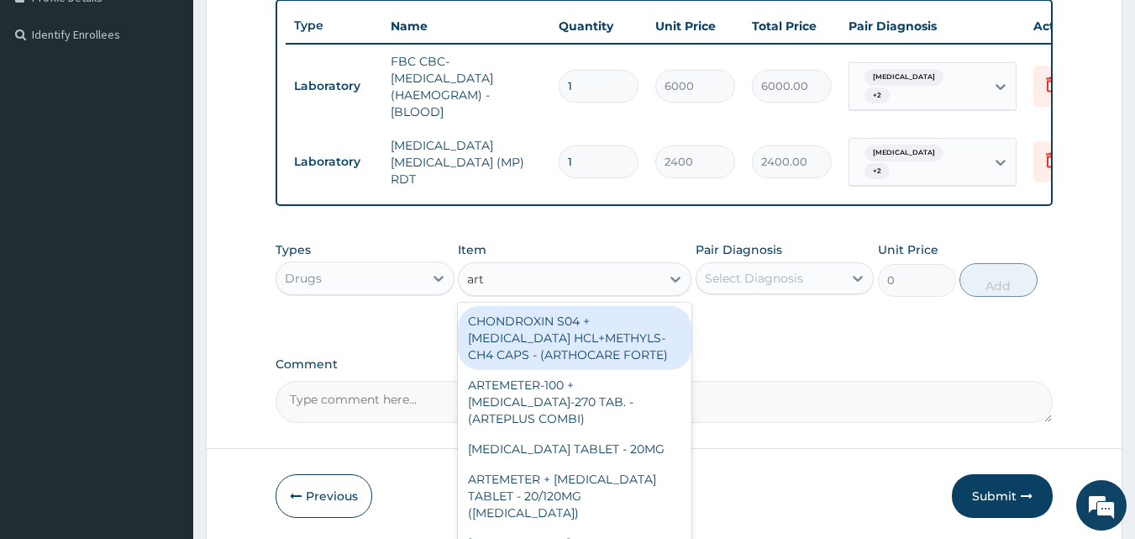
type input "arte"
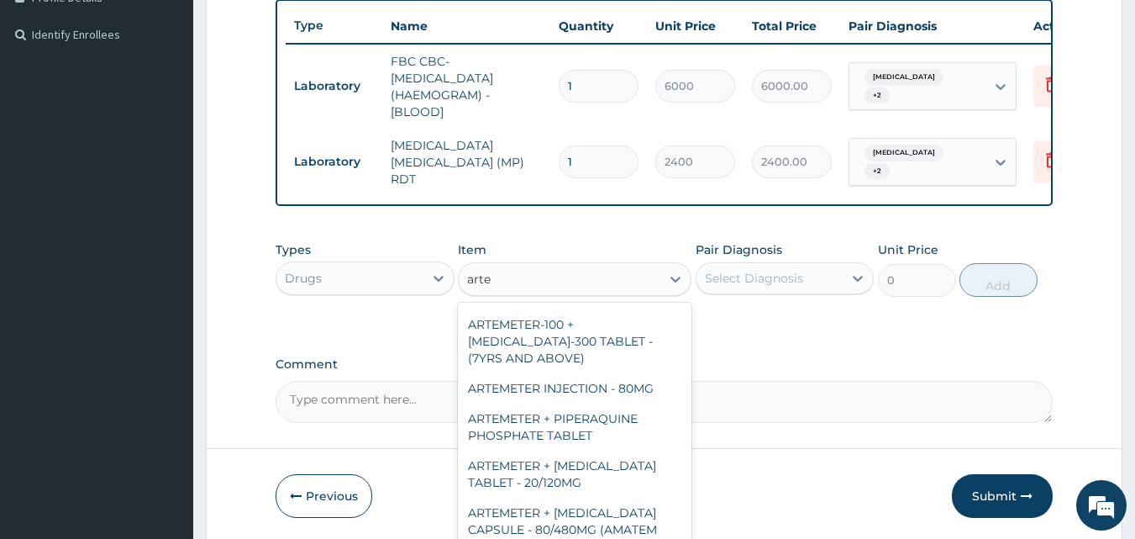
scroll to position [129, 0]
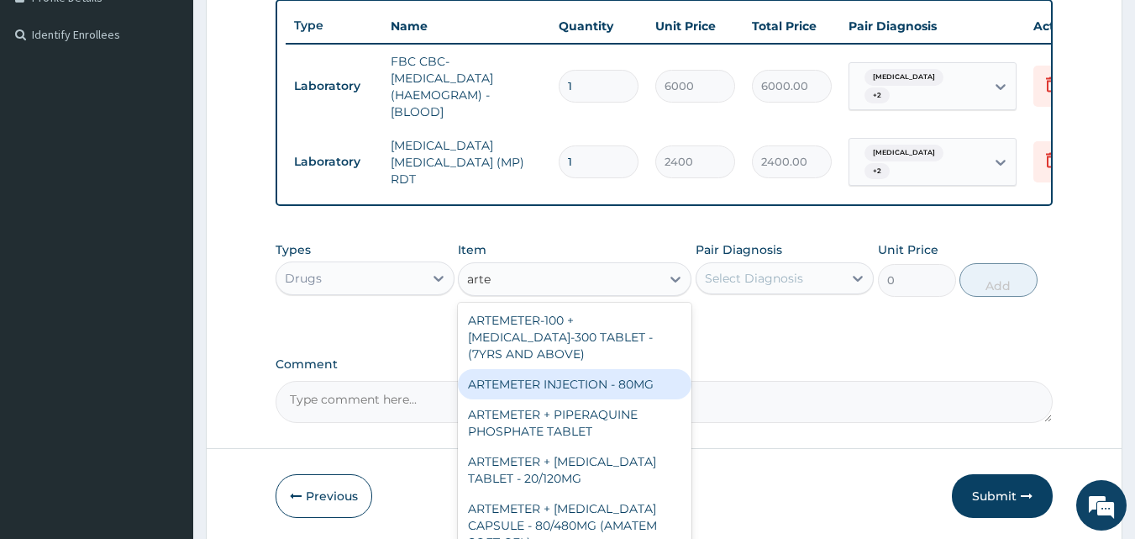
click at [622, 369] on div "ARTEMETER INJECTION - 80MG" at bounding box center [575, 384] width 234 height 30
type input "544"
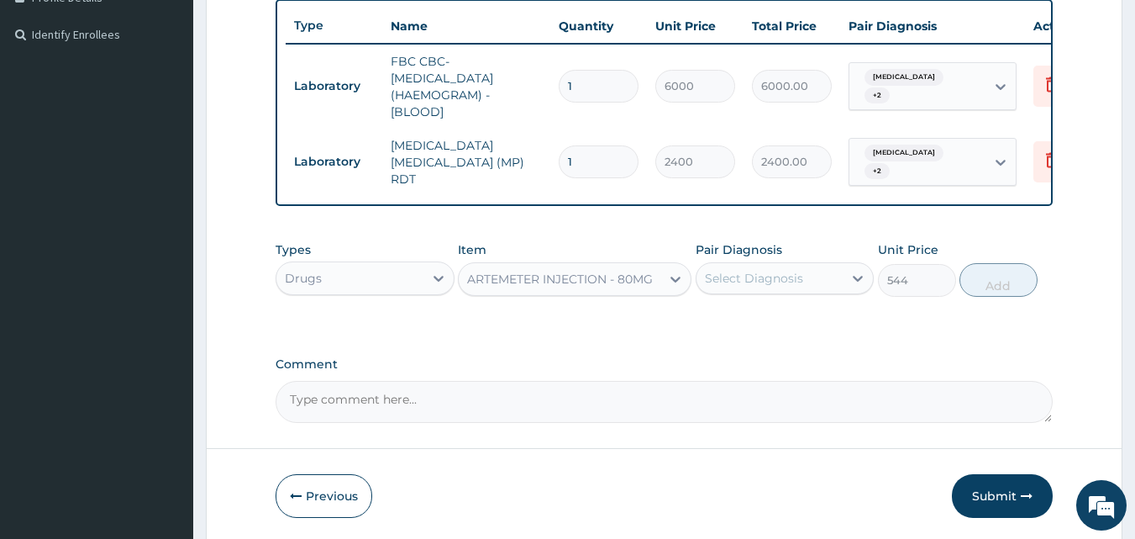
click at [738, 272] on div "Select Diagnosis" at bounding box center [785, 278] width 179 height 32
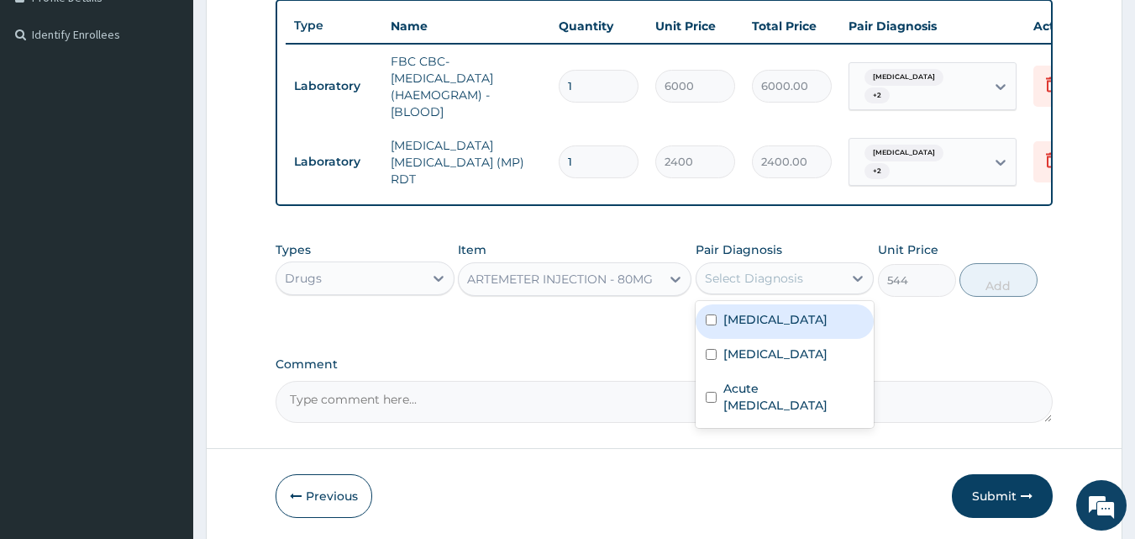
click at [711, 325] on input "checkbox" at bounding box center [711, 319] width 11 height 11
checkbox input "true"
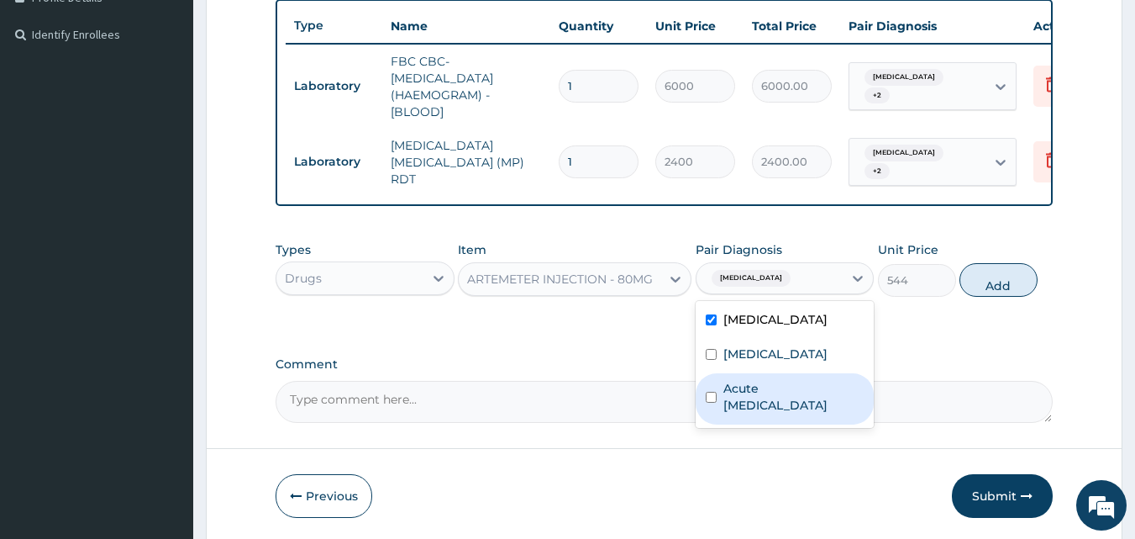
drag, startPoint x: 711, startPoint y: 363, endPoint x: 717, endPoint y: 414, distance: 51.6
click at [717, 414] on div "Acute pharyngitis Malaria Acute upper respiratory infection" at bounding box center [785, 364] width 179 height 127
click at [717, 414] on div "Acute upper respiratory infection" at bounding box center [785, 398] width 179 height 51
checkbox input "true"
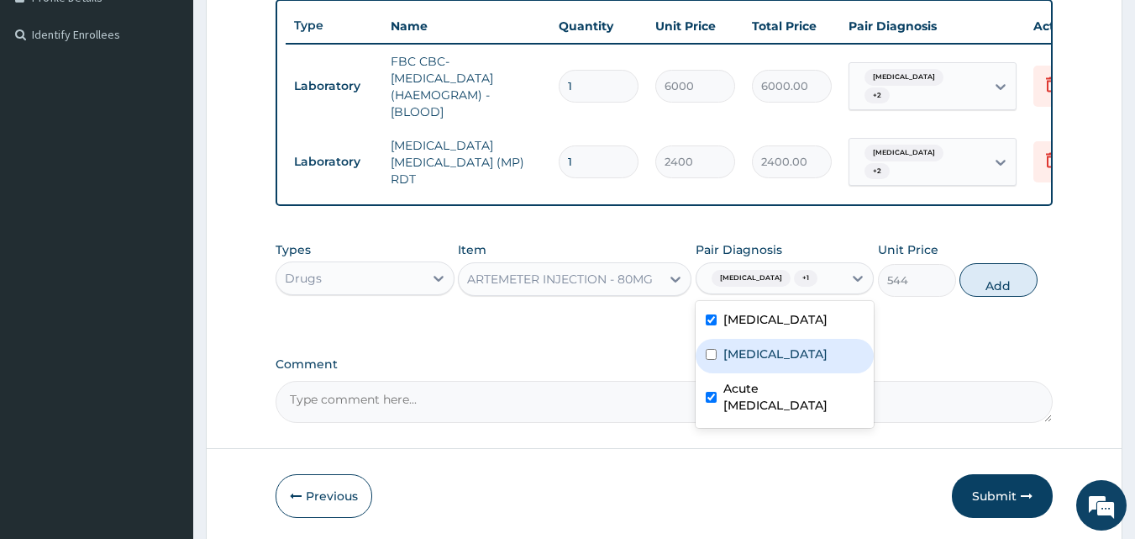
click at [711, 360] on input "checkbox" at bounding box center [711, 354] width 11 height 11
checkbox input "true"
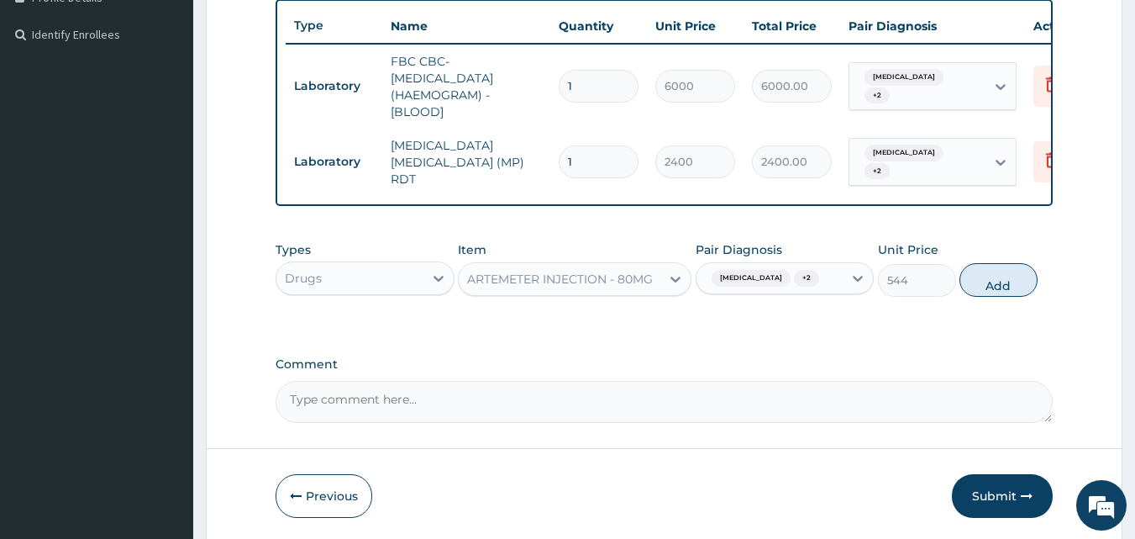
click at [919, 357] on div "Types Drugs Item ARTEMETER INJECTION - 80MG Pair Diagnosis Acute pharyngitis + …" at bounding box center [665, 390] width 778 height 66
click at [1003, 291] on button "Add" at bounding box center [999, 280] width 78 height 34
type input "0"
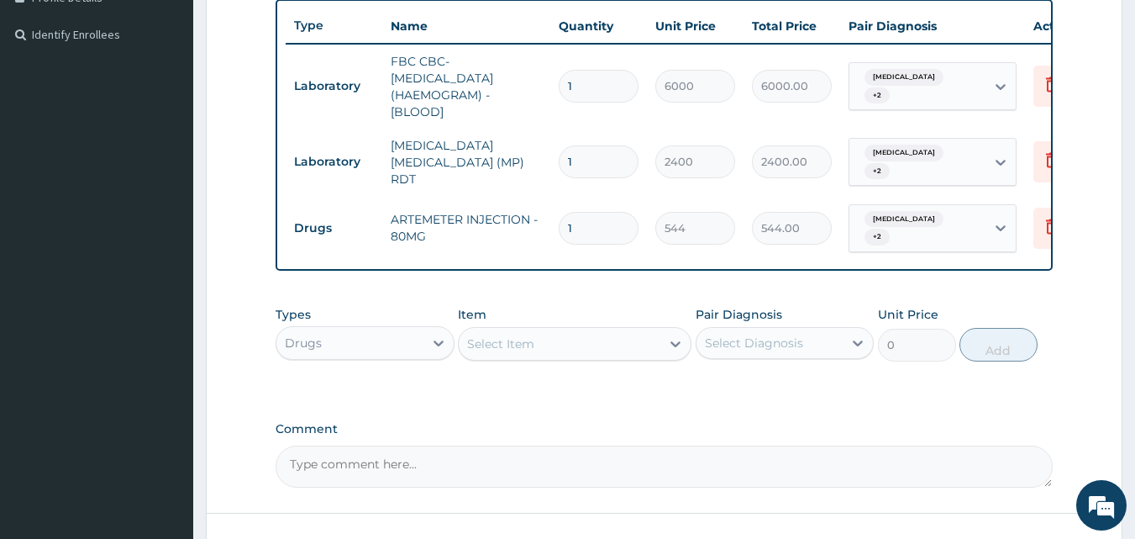
type input "0.00"
type input "1"
type input "544.00"
type input "0.00"
type input "3"
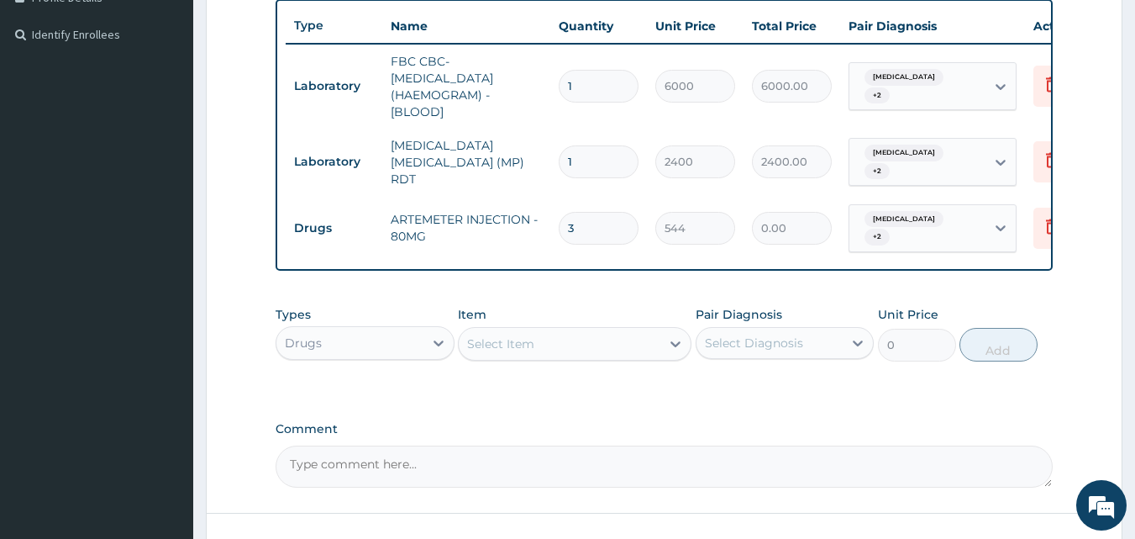
type input "1632.00"
type input "3"
click at [610, 361] on div "Select Item" at bounding box center [575, 344] width 234 height 34
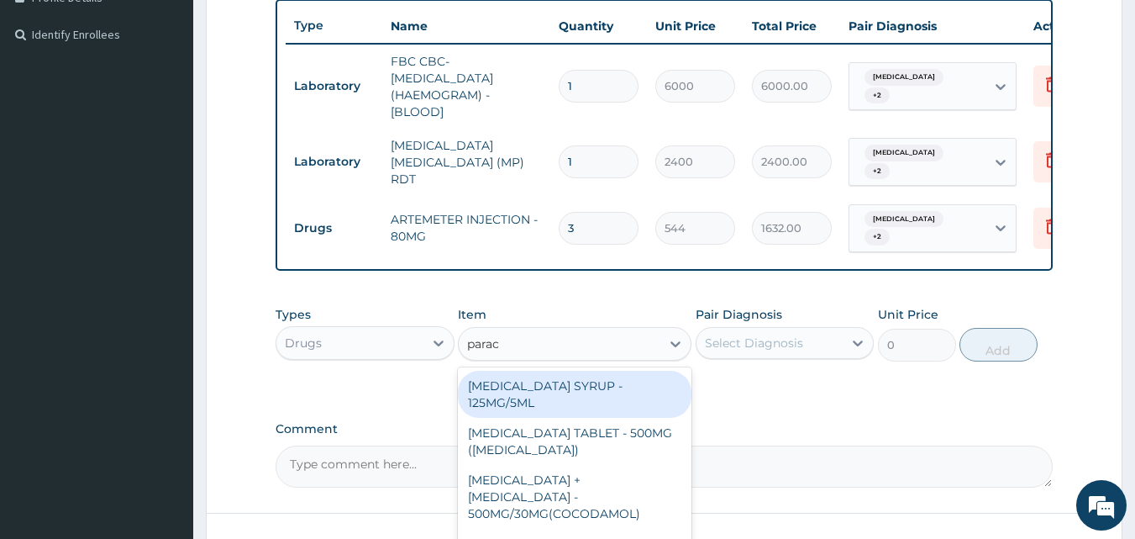
type input "parace"
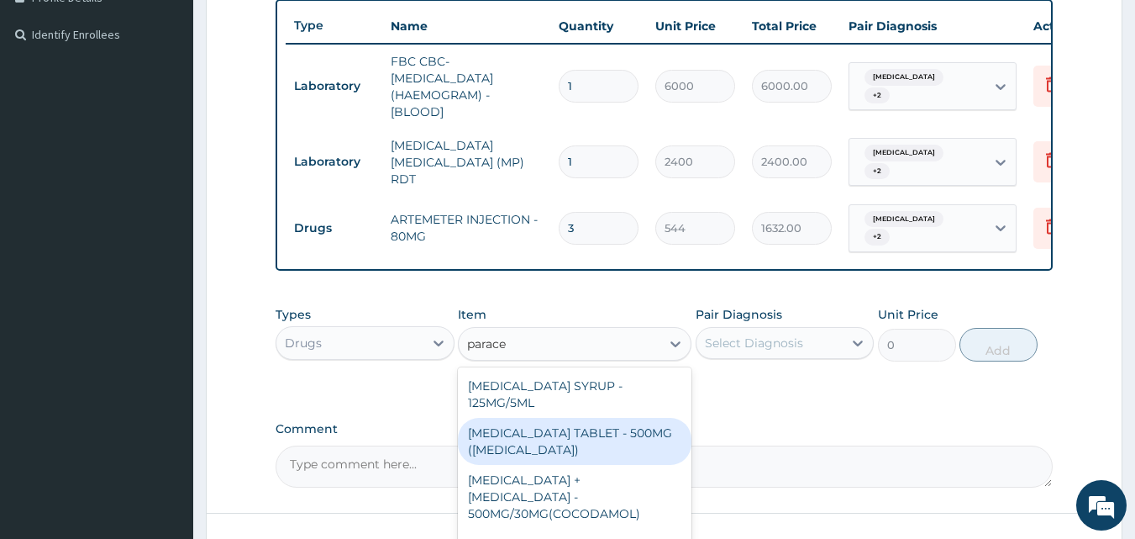
click at [577, 463] on div "PARACETAMOL TABLET - 500MG (PANADOL)" at bounding box center [575, 441] width 234 height 47
type input "48"
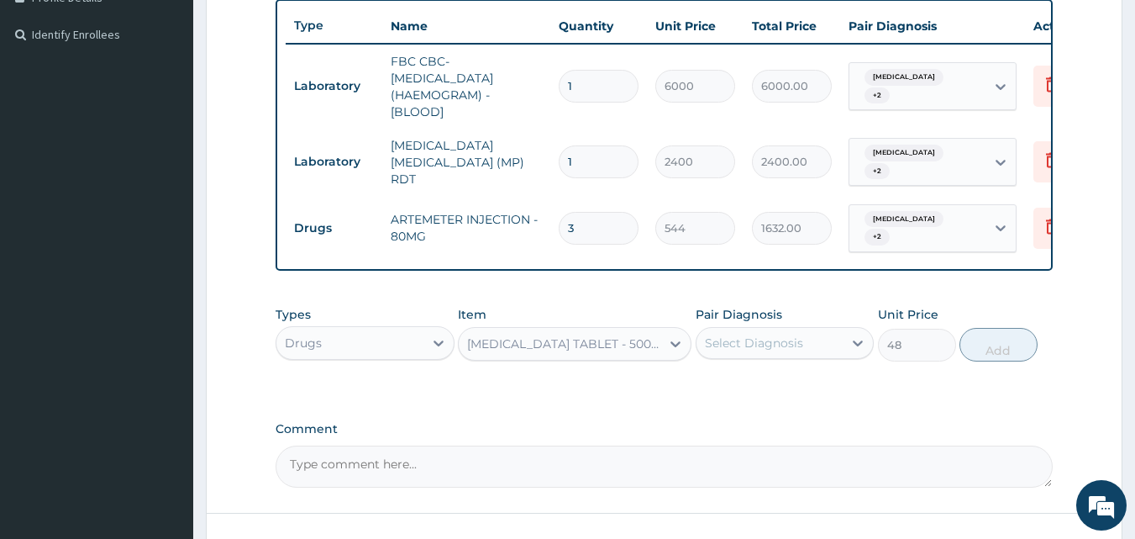
click at [717, 356] on div "Select Diagnosis" at bounding box center [770, 342] width 147 height 27
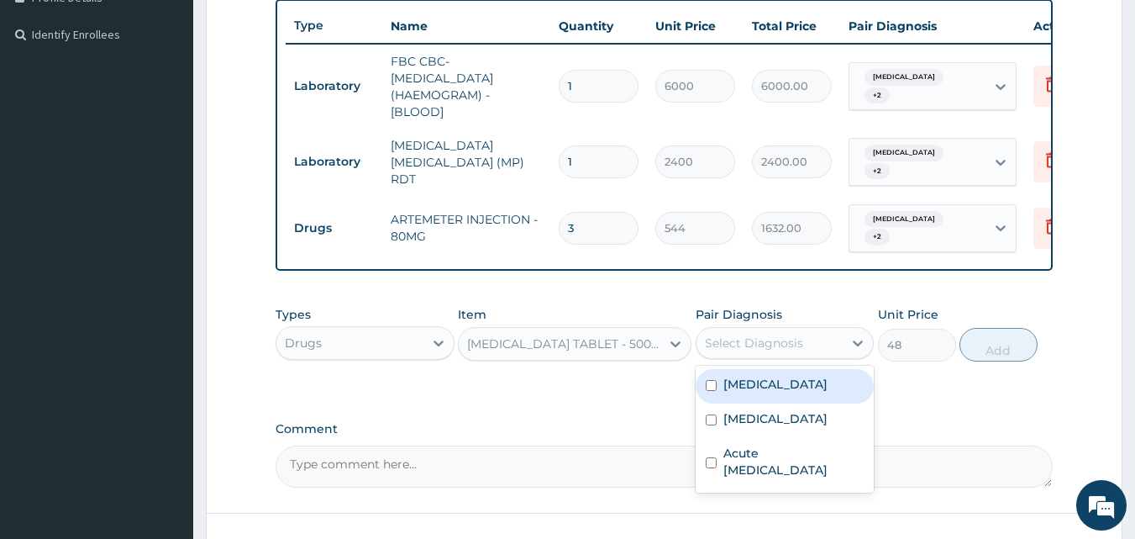
click at [709, 390] on input "checkbox" at bounding box center [711, 385] width 11 height 11
checkbox input "true"
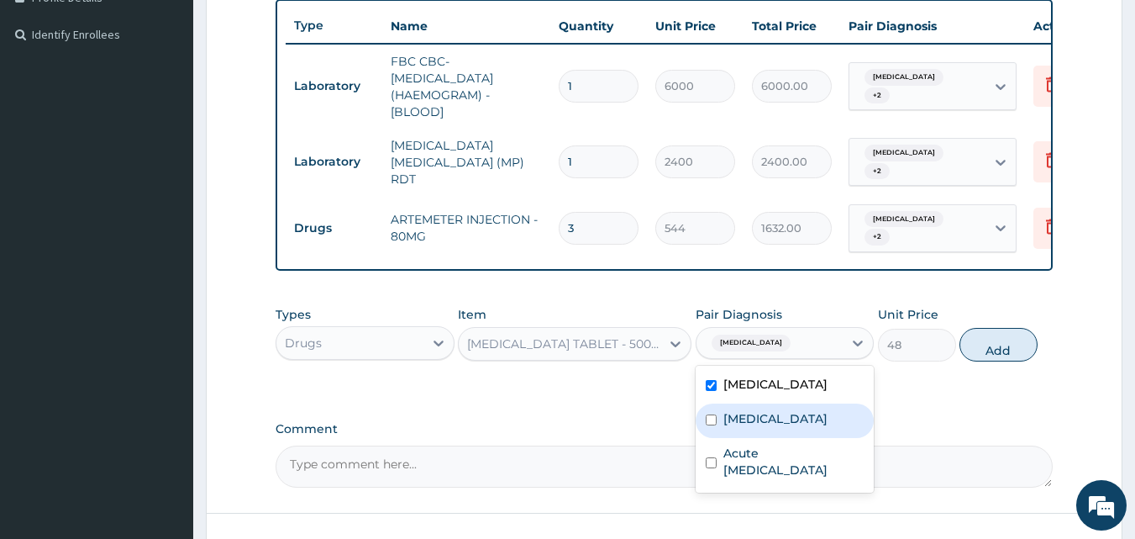
click at [709, 425] on input "checkbox" at bounding box center [711, 419] width 11 height 11
checkbox input "true"
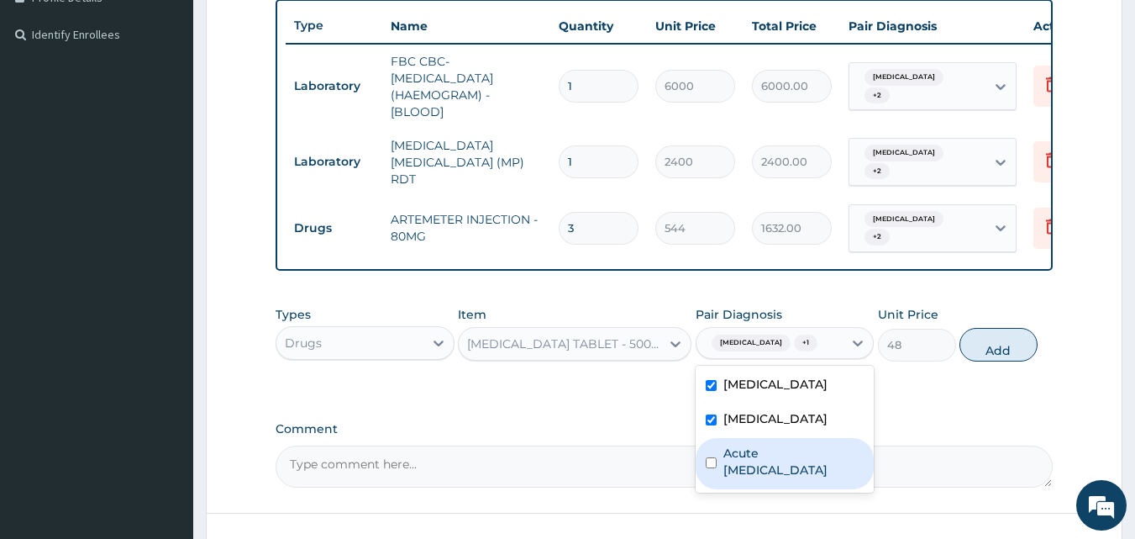
click at [710, 468] on input "checkbox" at bounding box center [711, 462] width 11 height 11
checkbox input "true"
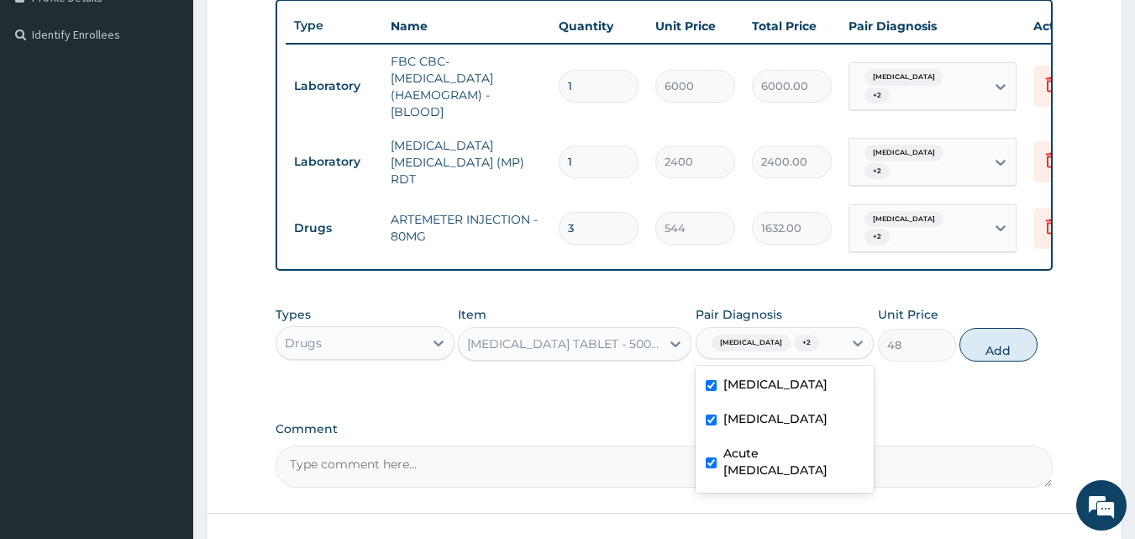
click at [650, 433] on label "Comment" at bounding box center [665, 429] width 778 height 14
click at [650, 445] on textarea "Comment" at bounding box center [665, 466] width 778 height 42
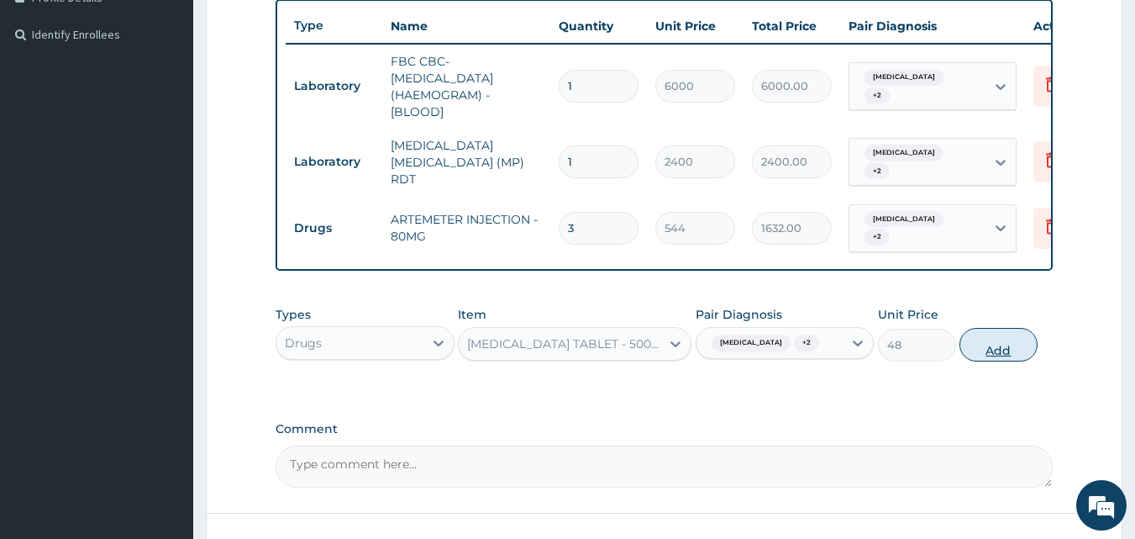
click at [981, 357] on button "Add" at bounding box center [999, 345] width 78 height 34
type input "0"
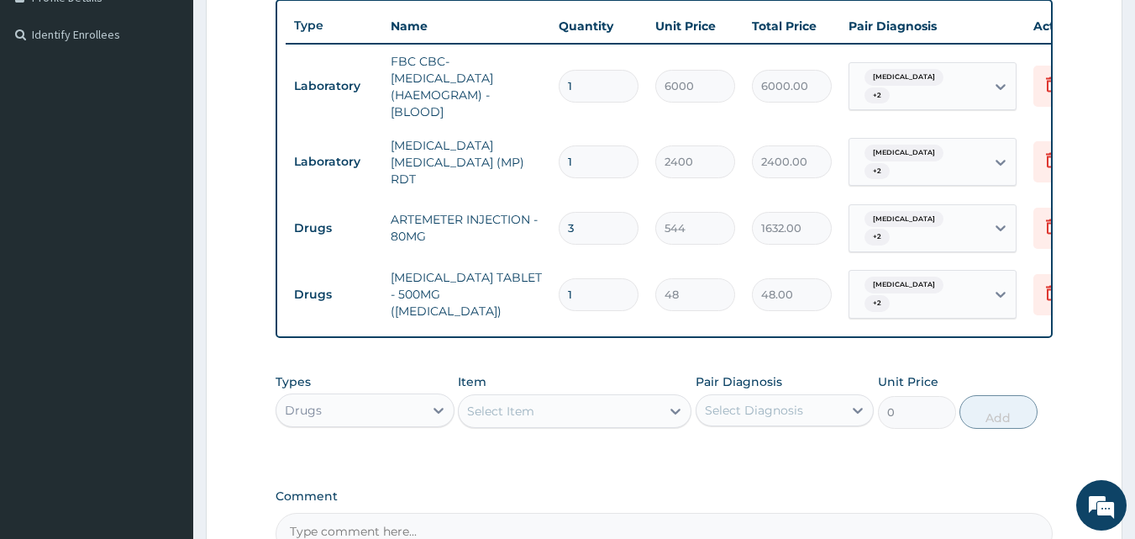
click at [538, 423] on div "Select Item" at bounding box center [560, 411] width 202 height 27
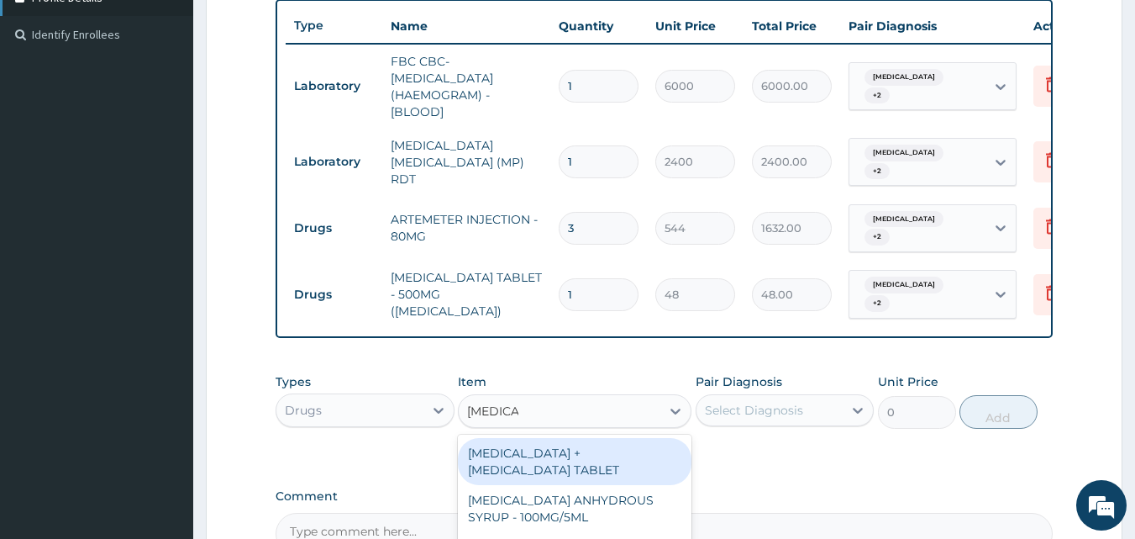
type input "cefixime"
type input "cefixi"
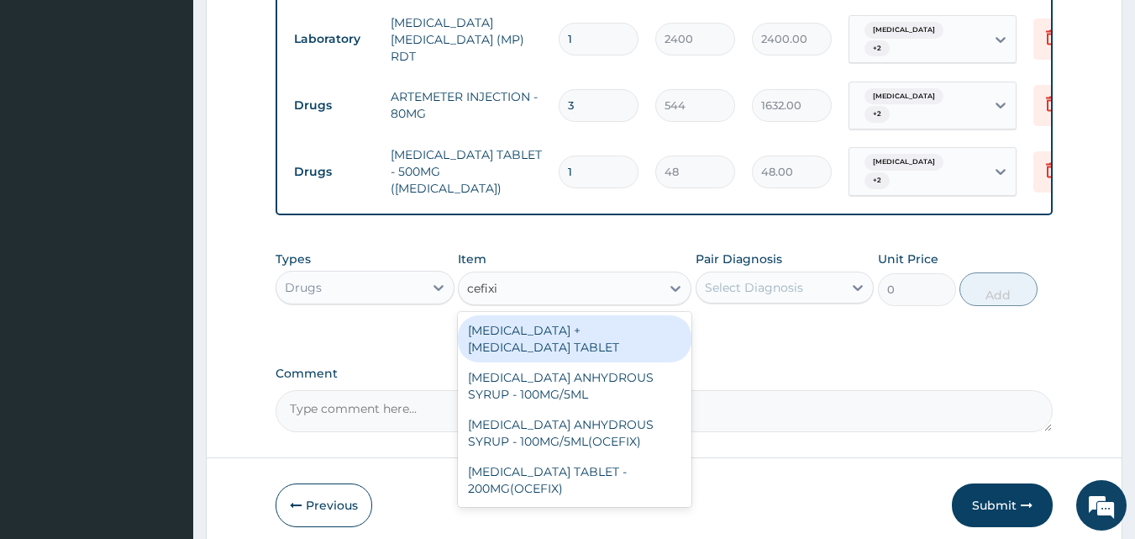
scroll to position [571, 0]
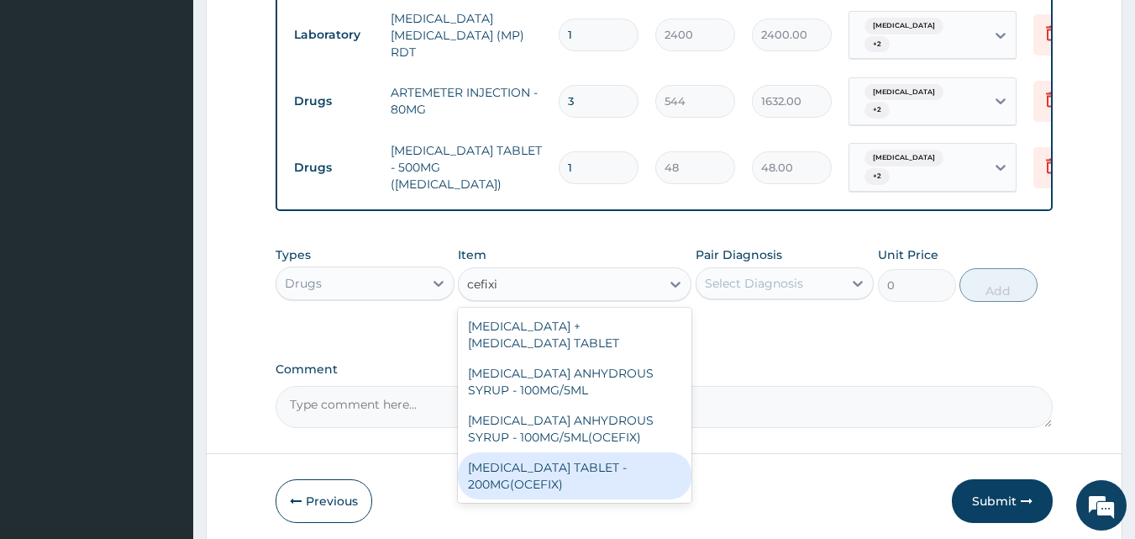
click at [533, 481] on div "CEFIXIME TABLET - 200MG(OCEFIX)" at bounding box center [575, 475] width 234 height 47
type input "256"
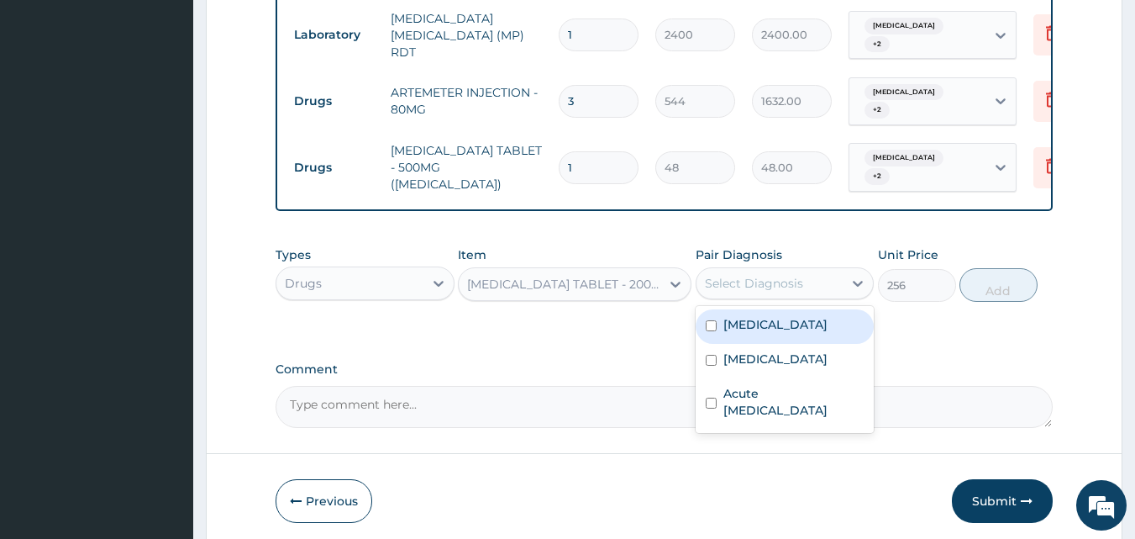
click at [724, 292] on div "Select Diagnosis" at bounding box center [754, 283] width 98 height 17
click at [712, 330] on input "checkbox" at bounding box center [711, 325] width 11 height 11
checkbox input "true"
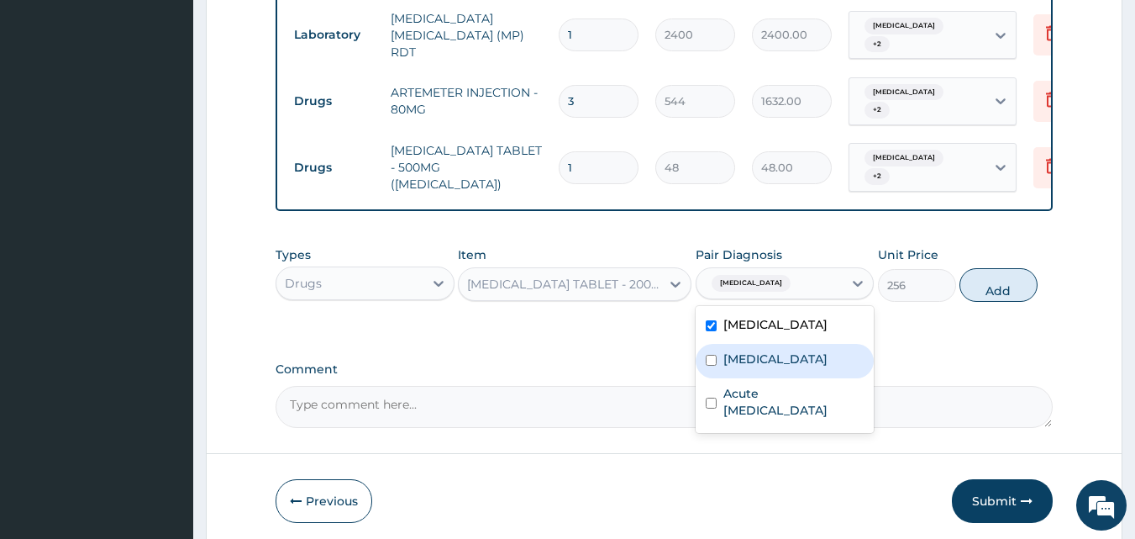
click at [712, 366] on input "checkbox" at bounding box center [711, 360] width 11 height 11
checkbox input "true"
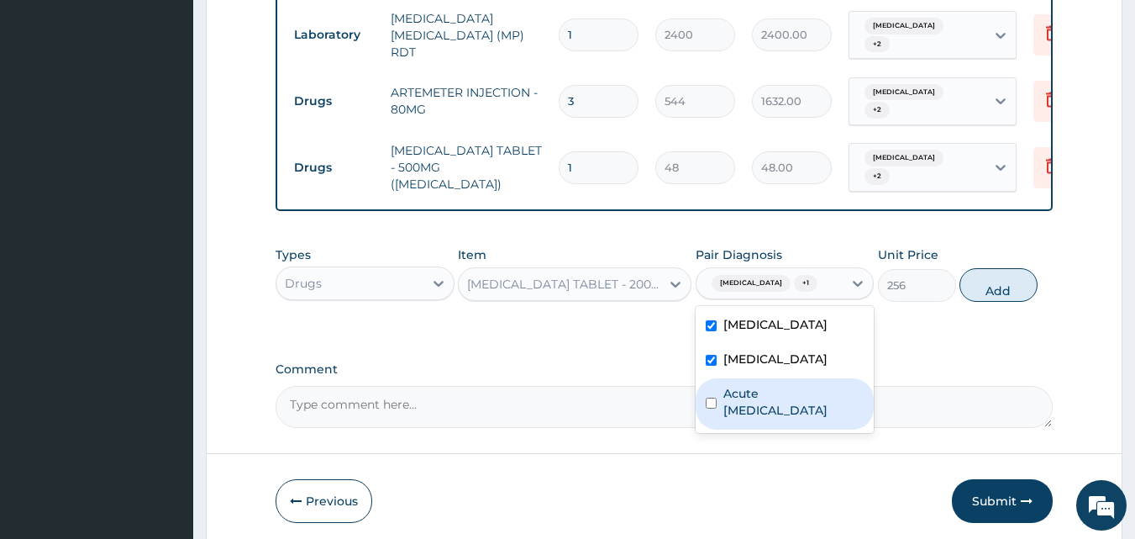
click at [711, 407] on input "checkbox" at bounding box center [711, 403] width 11 height 11
checkbox input "true"
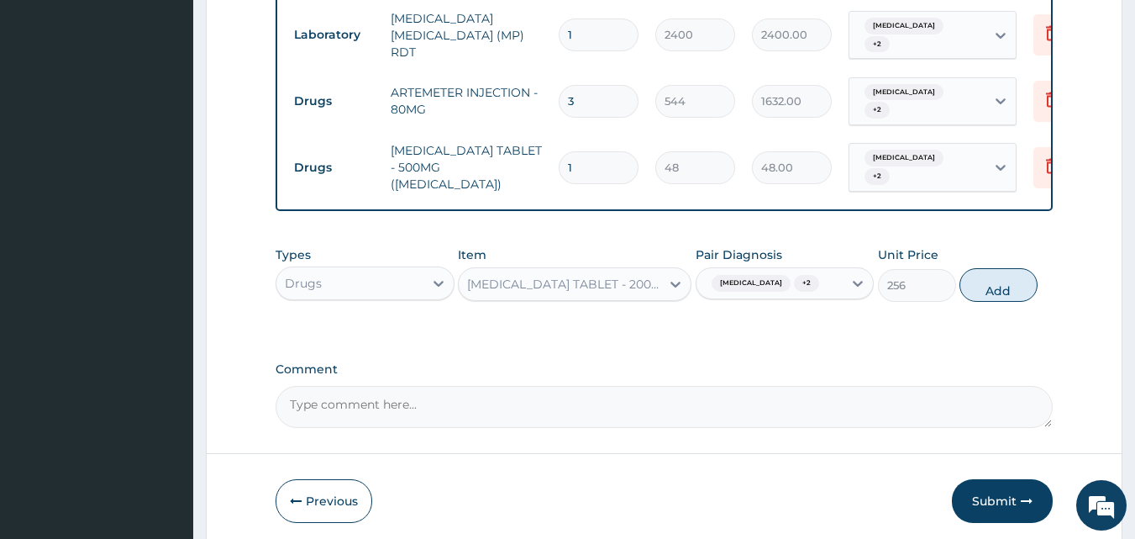
click at [651, 377] on label "Comment" at bounding box center [665, 369] width 778 height 14
click at [651, 386] on textarea "Comment" at bounding box center [665, 407] width 778 height 42
click at [986, 295] on button "Add" at bounding box center [999, 285] width 78 height 34
type input "0"
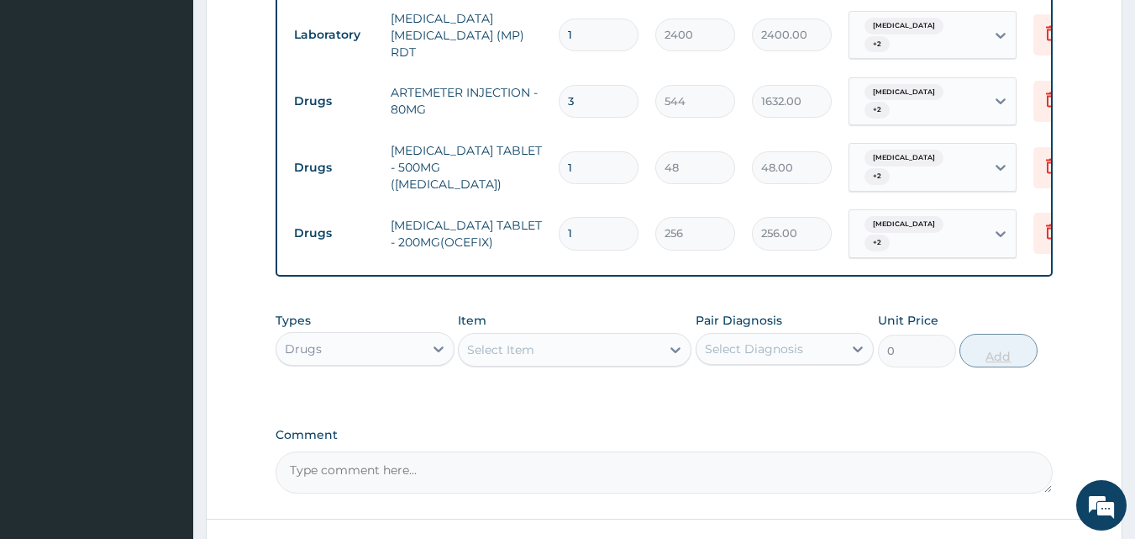
type input "10"
type input "2560.00"
type input "10"
click at [546, 363] on div "Select Item" at bounding box center [560, 349] width 202 height 27
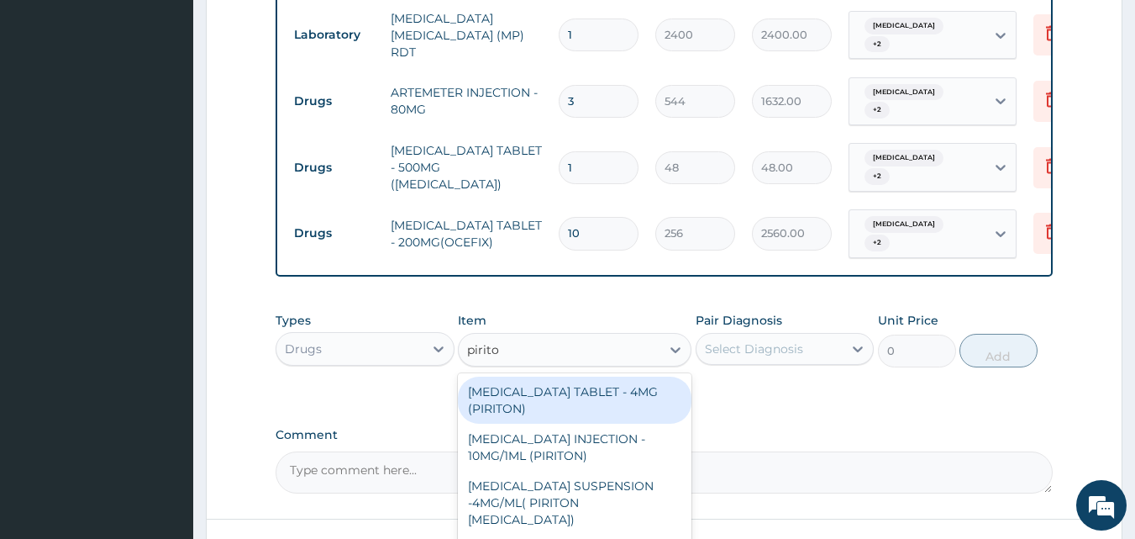
type input "piriton"
click at [627, 413] on div "CHLORPHENIRAMINE TABLET - 4MG (PIRITON)" at bounding box center [575, 400] width 234 height 47
type input "25.6"
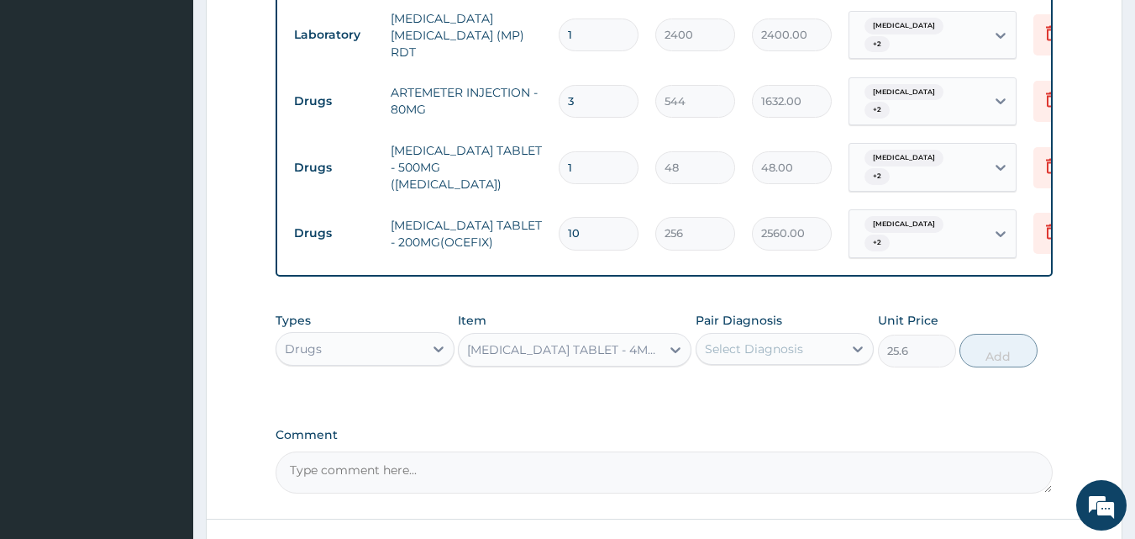
click at [752, 354] on div "Select Diagnosis" at bounding box center [754, 348] width 98 height 17
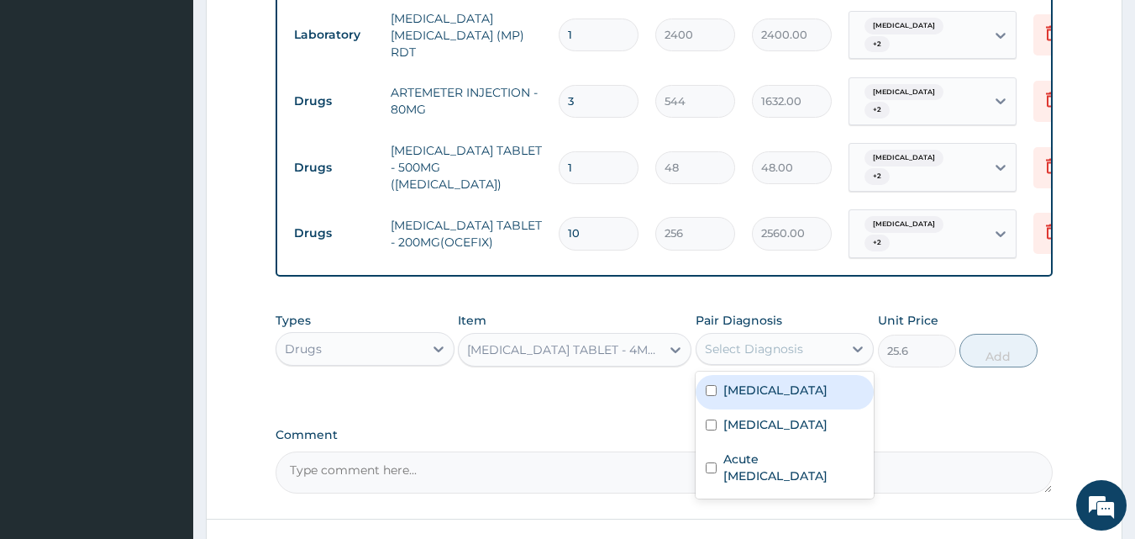
click at [711, 396] on input "checkbox" at bounding box center [711, 390] width 11 height 11
checkbox input "true"
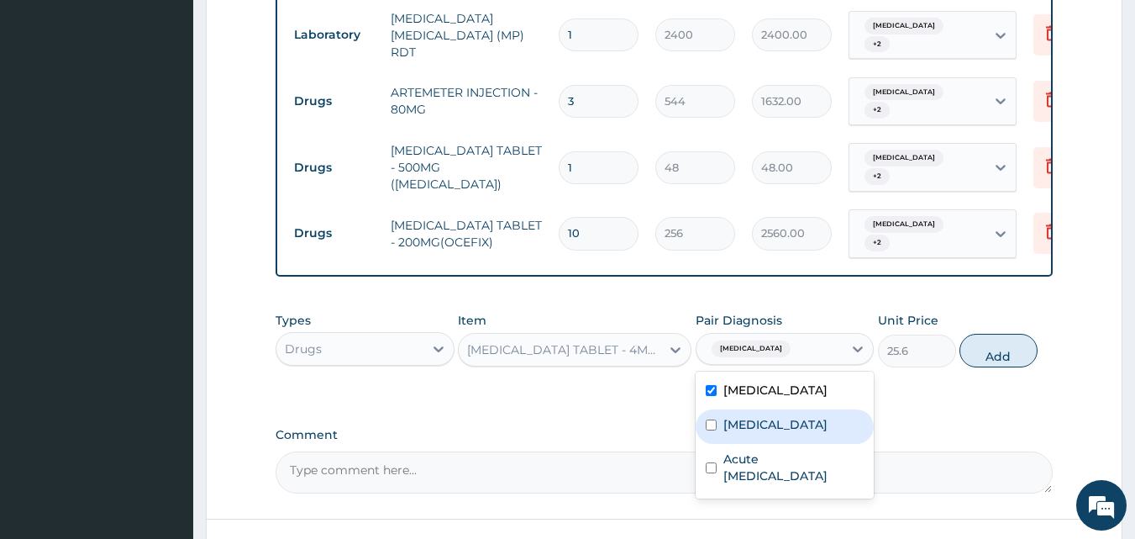
click at [714, 430] on input "checkbox" at bounding box center [711, 424] width 11 height 11
checkbox input "true"
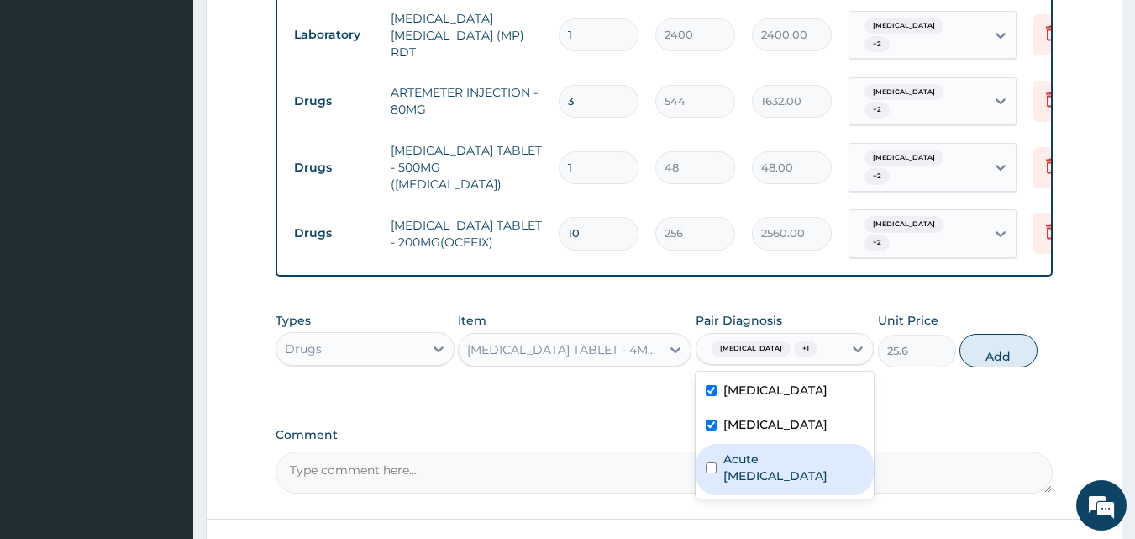
click at [711, 473] on input "checkbox" at bounding box center [711, 467] width 11 height 11
checkbox input "true"
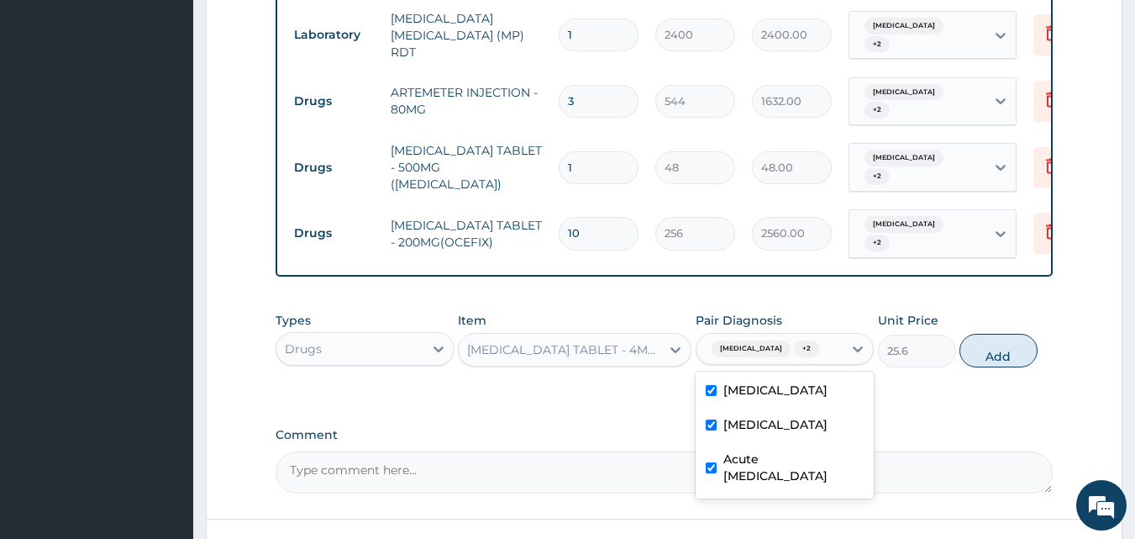
click at [902, 421] on div "PA Code / Prescription Code Enter Code(Secondary Care Only) Encounter Date 08-0…" at bounding box center [665, 41] width 778 height 904
click at [986, 355] on button "Add" at bounding box center [999, 351] width 78 height 34
type input "0"
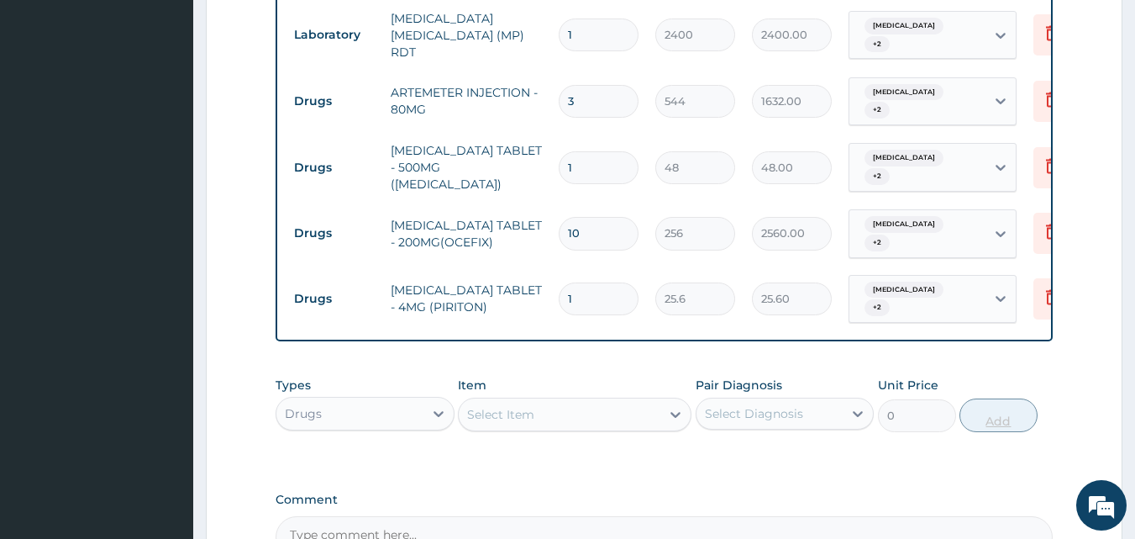
type input "0.00"
type input "4"
type input "102.40"
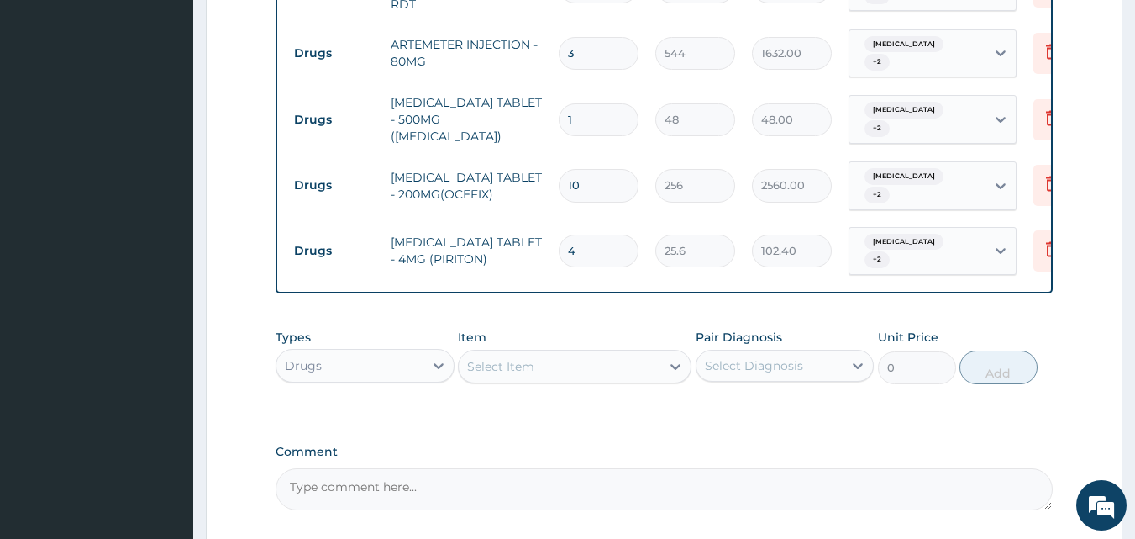
scroll to position [776, 0]
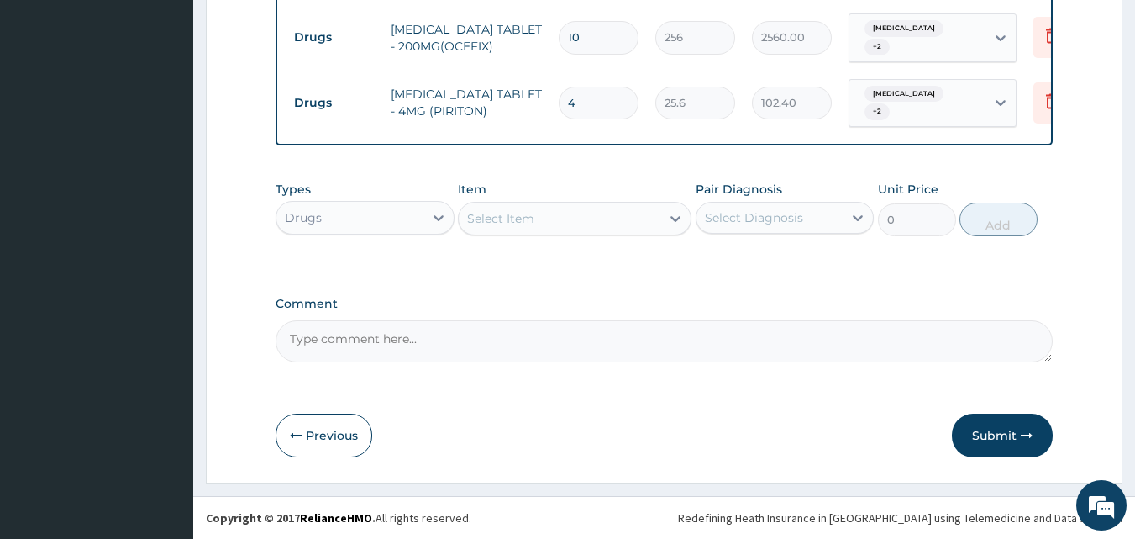
type input "4"
click at [993, 433] on button "Submit" at bounding box center [1002, 435] width 101 height 44
